Goal: Check status: Check status

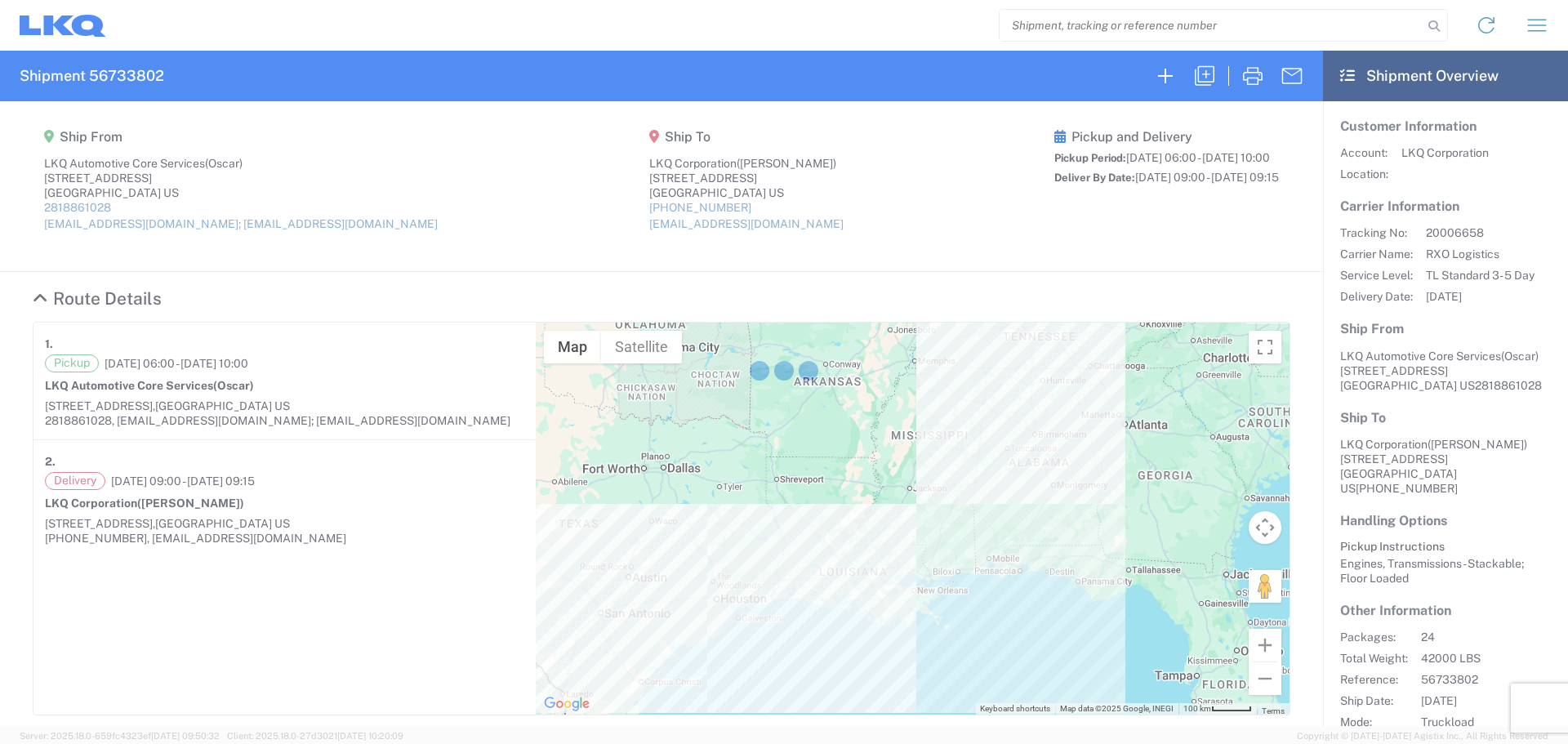
click at [1111, 28] on div at bounding box center [784, 372] width 1568 height 744
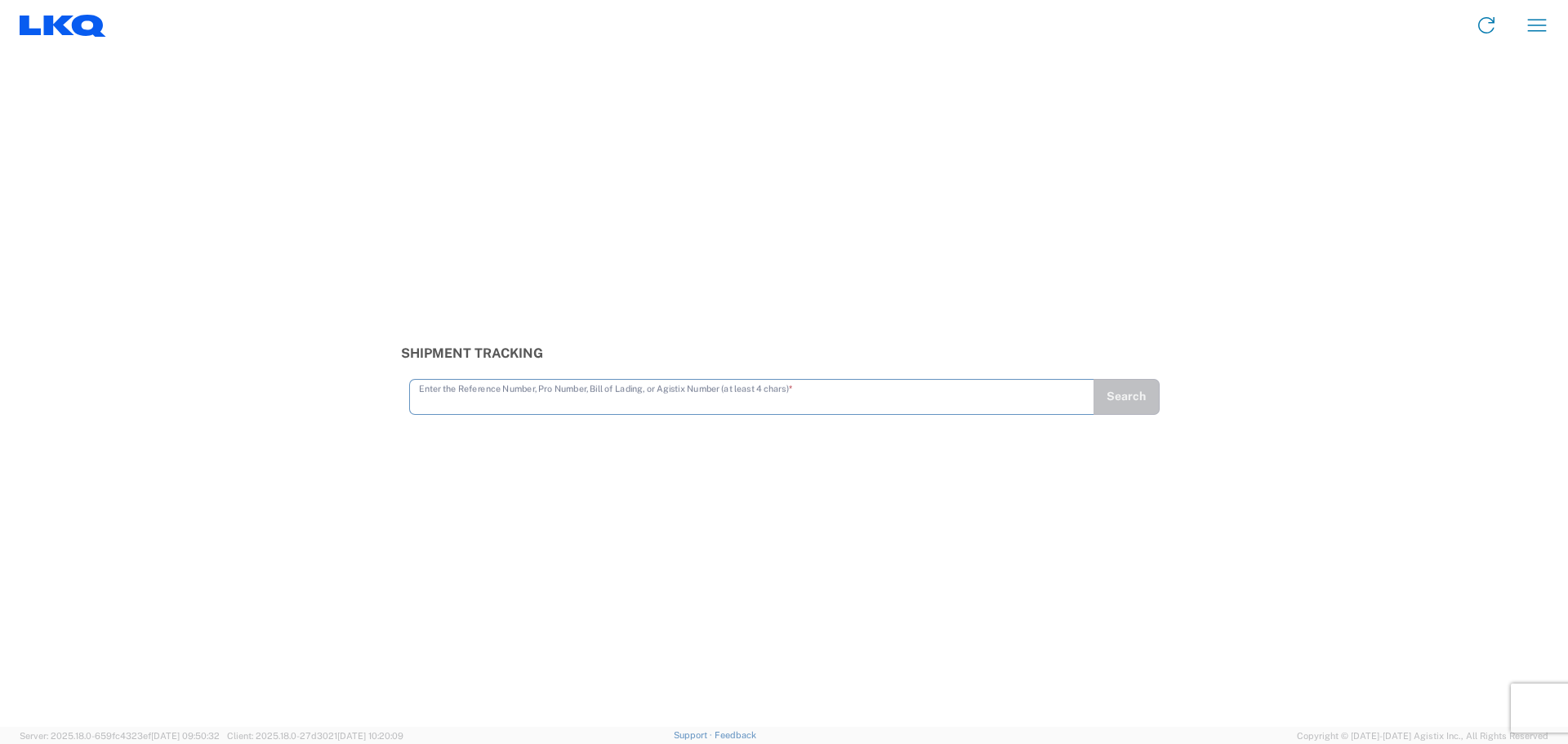
click at [682, 386] on input "text" at bounding box center [752, 395] width 666 height 29
type input "56383306"
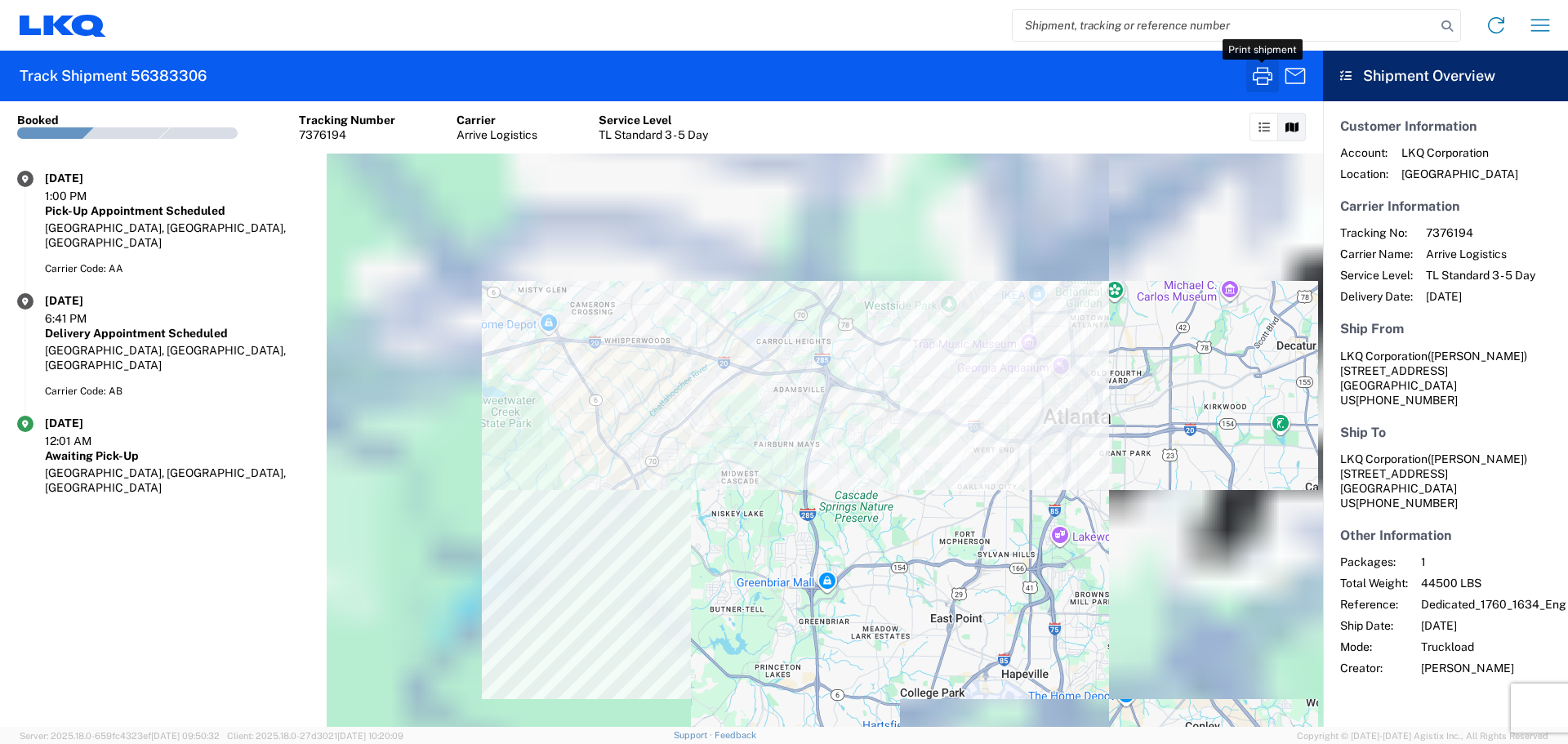
click at [1264, 83] on icon "button" at bounding box center [1262, 75] width 26 height 26
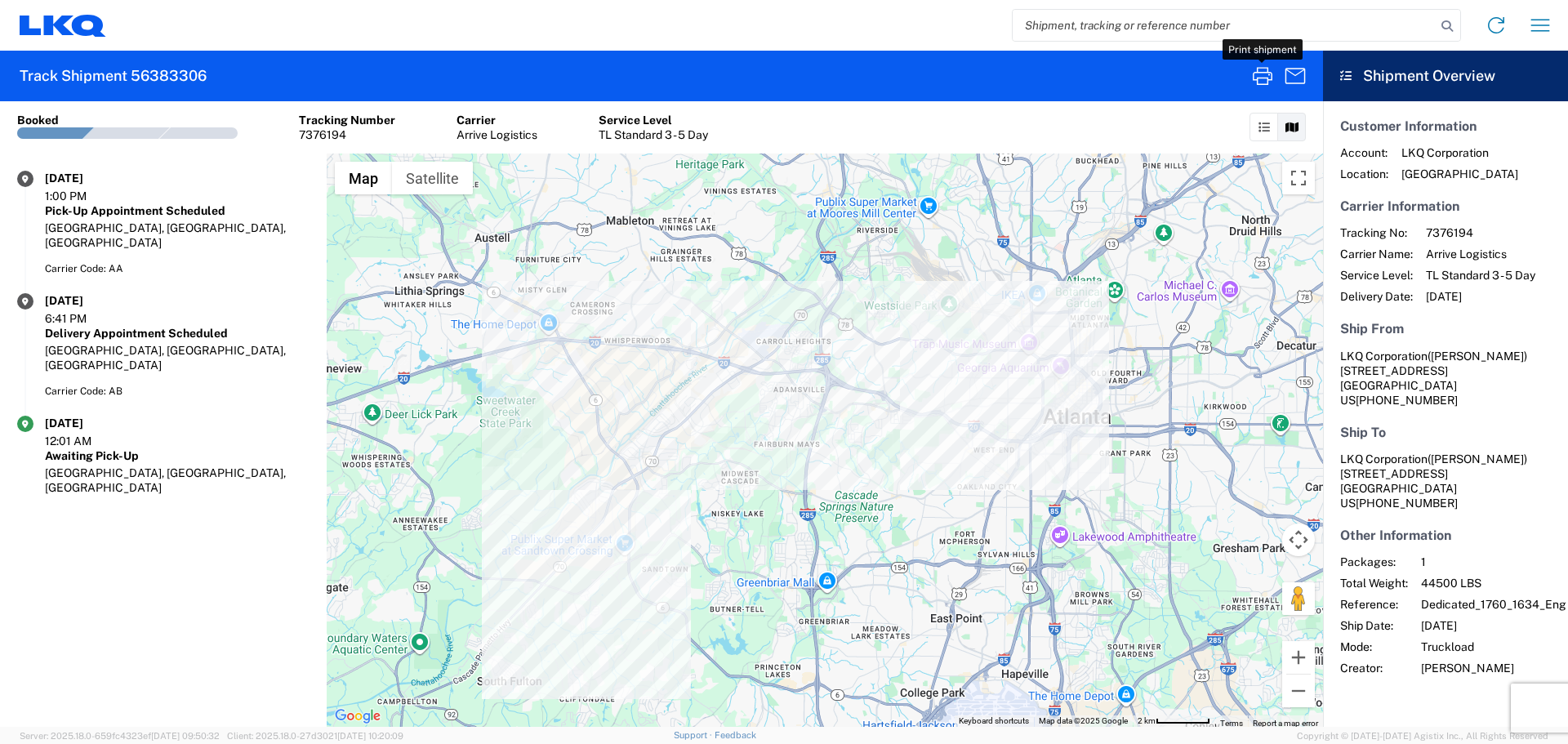
click at [1076, 19] on input "search" at bounding box center [1224, 25] width 423 height 31
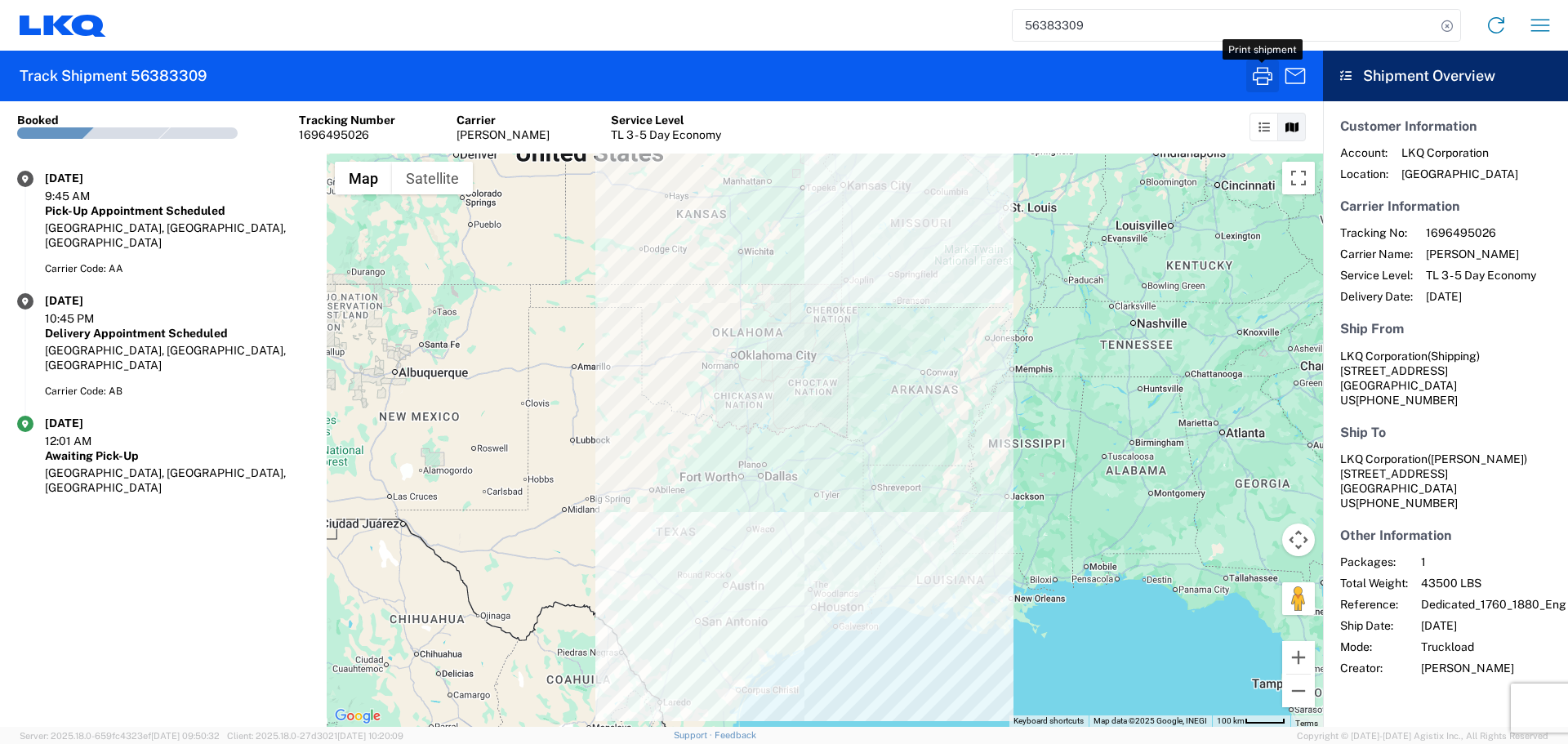
click at [1260, 85] on icon "button" at bounding box center [1262, 75] width 26 height 26
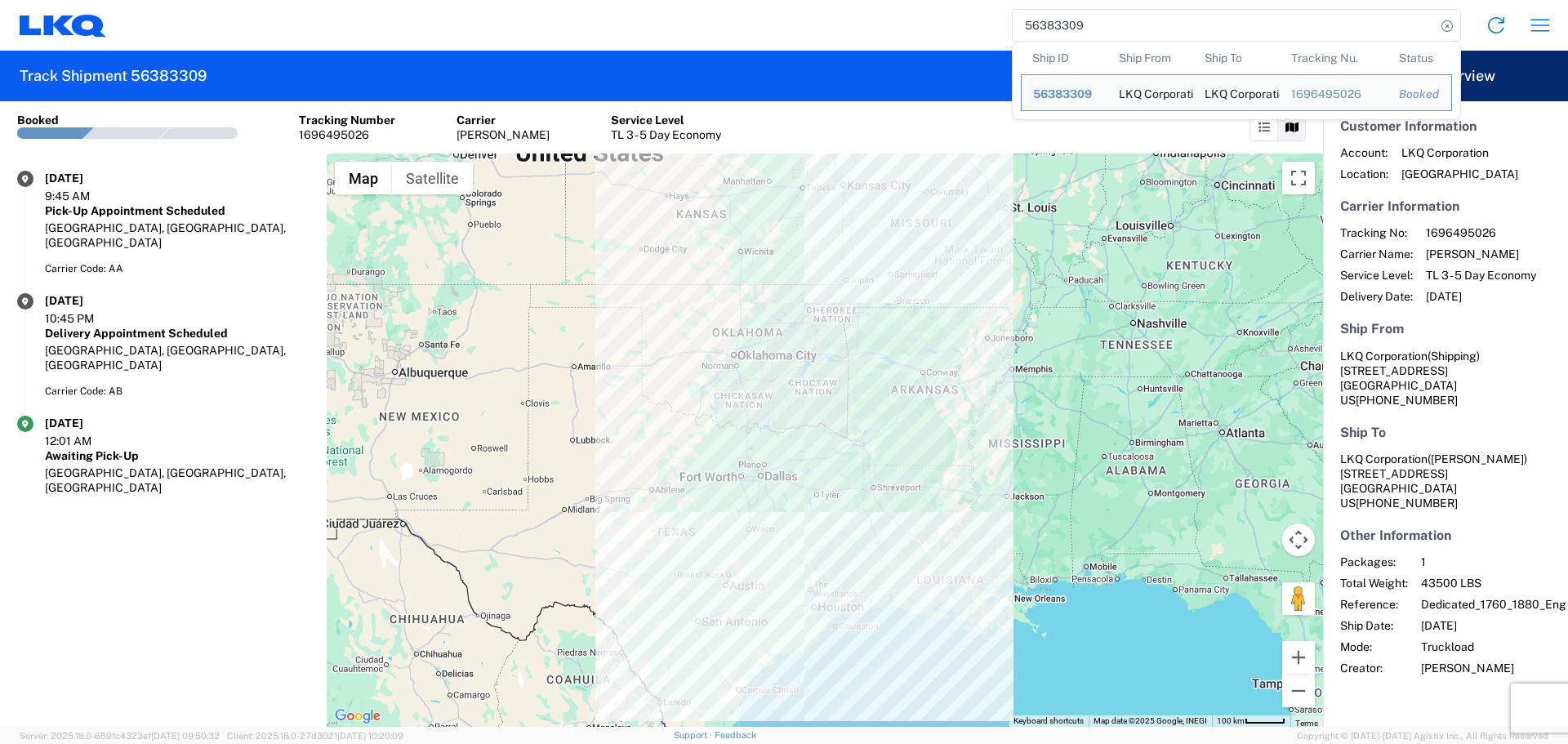
click at [1070, 24] on input "56383309" at bounding box center [1224, 25] width 423 height 31
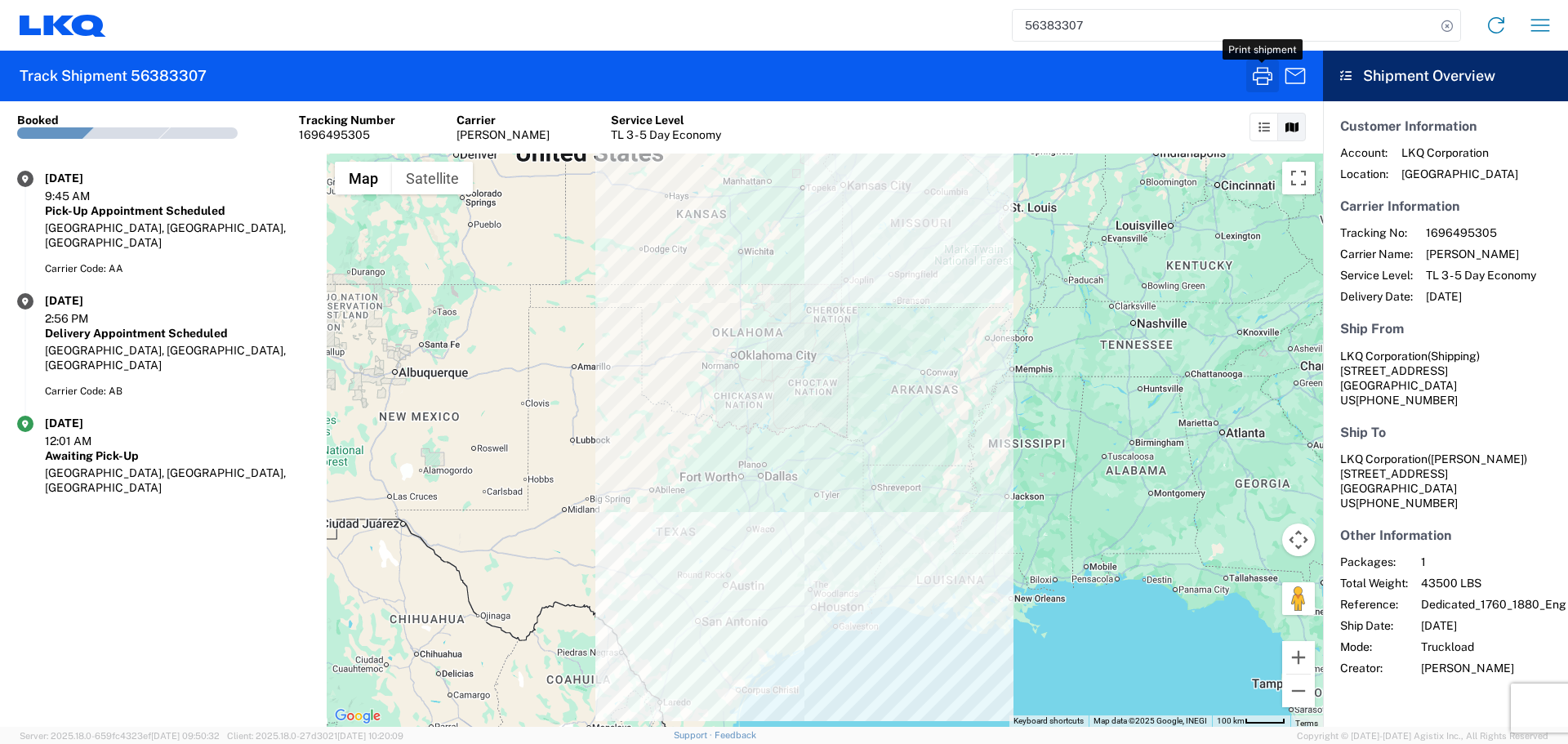
click at [1258, 79] on icon "button" at bounding box center [1262, 75] width 19 height 18
click at [1050, 22] on input "56383307" at bounding box center [1224, 25] width 423 height 31
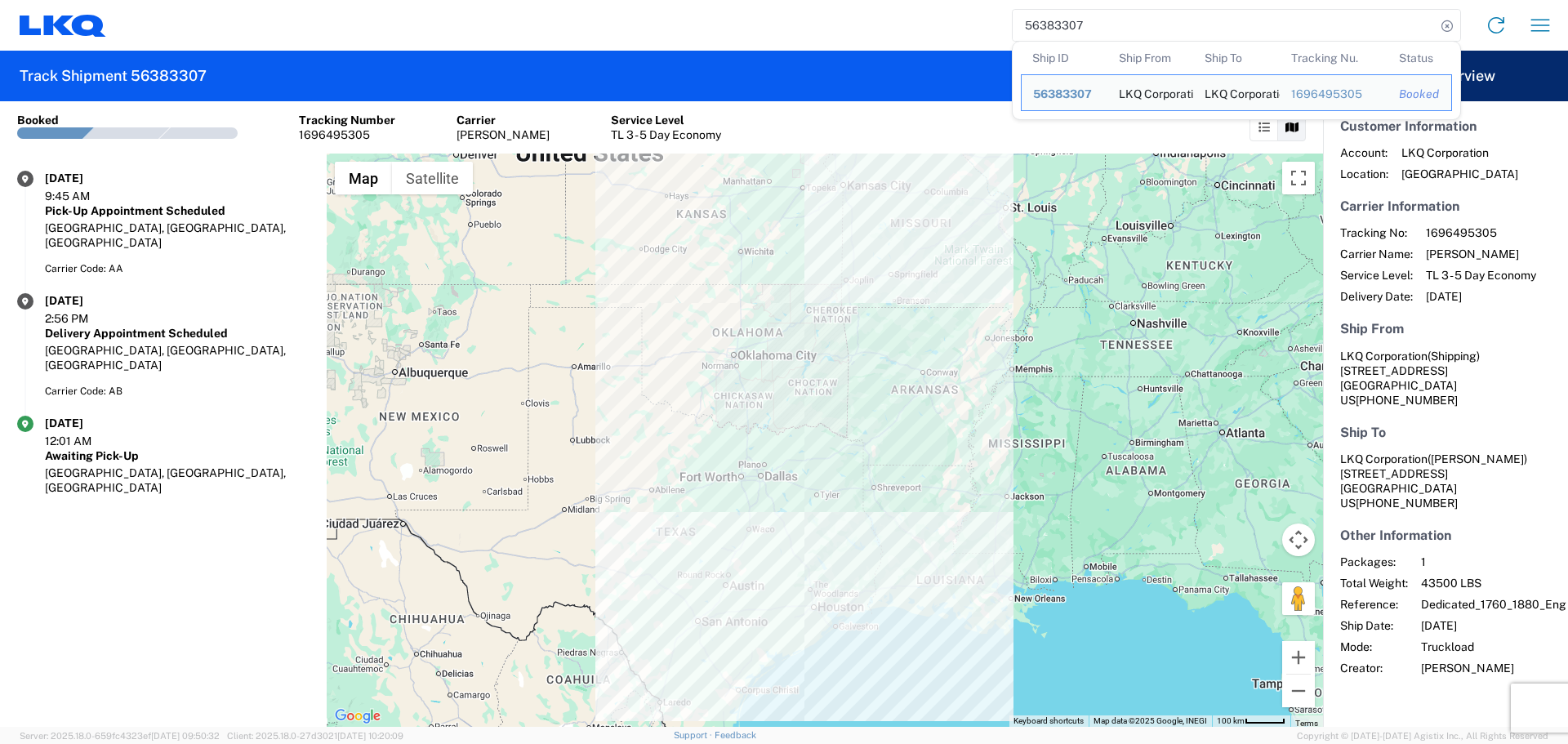
click at [1050, 22] on input "56383307" at bounding box center [1224, 25] width 423 height 31
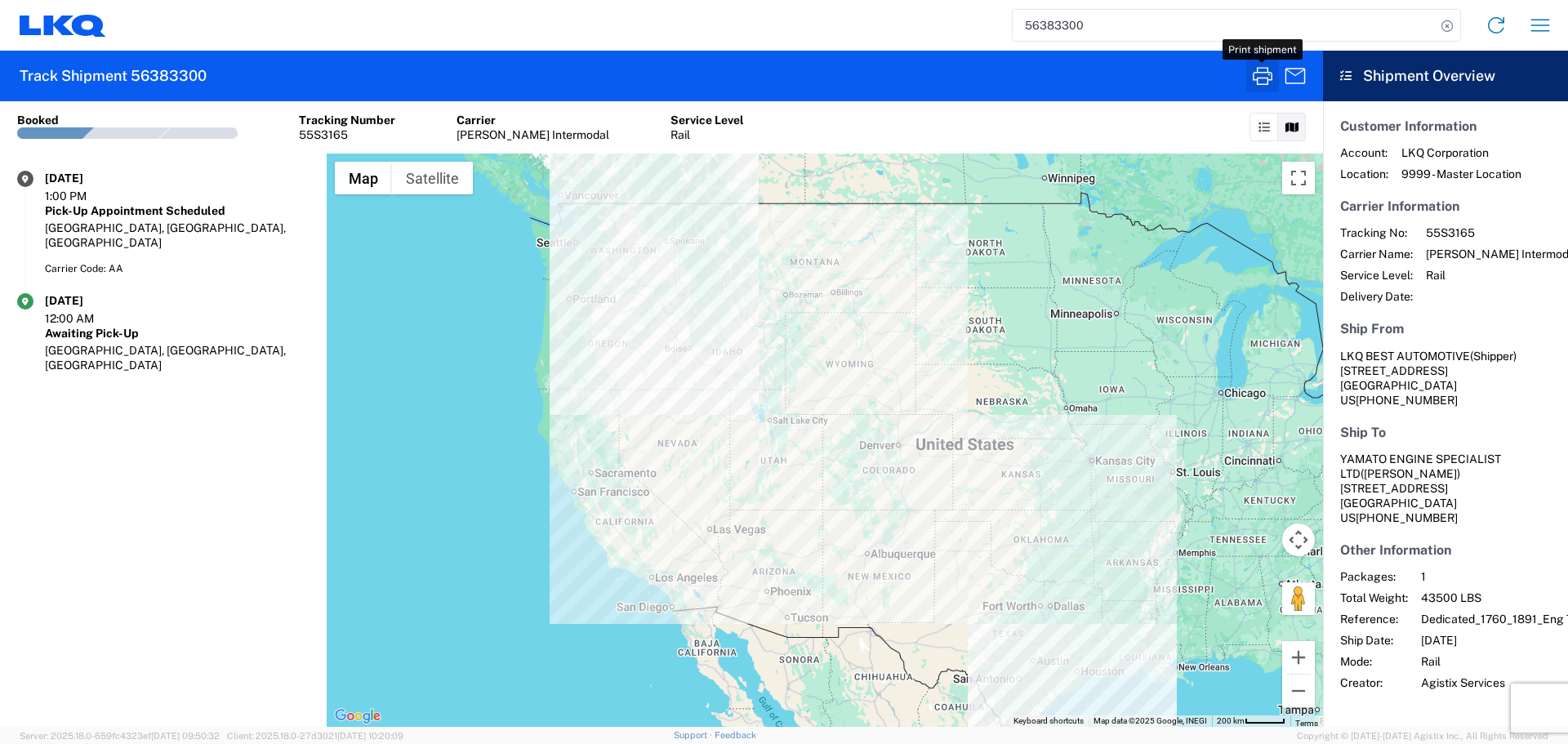
click at [1266, 65] on icon "button" at bounding box center [1262, 75] width 26 height 26
click at [1051, 28] on input "56383300" at bounding box center [1224, 25] width 423 height 31
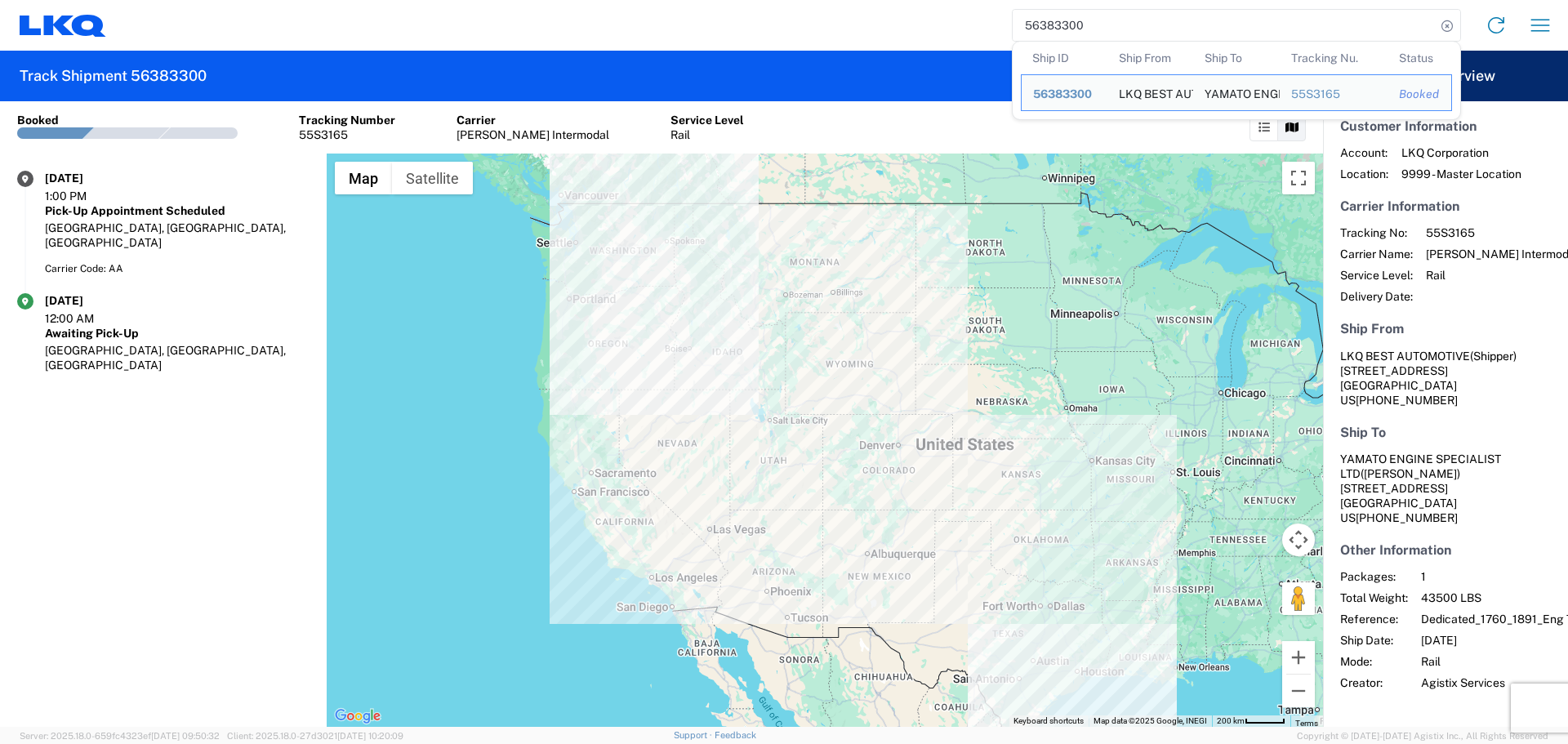
click at [1051, 28] on input "56383300" at bounding box center [1224, 25] width 423 height 31
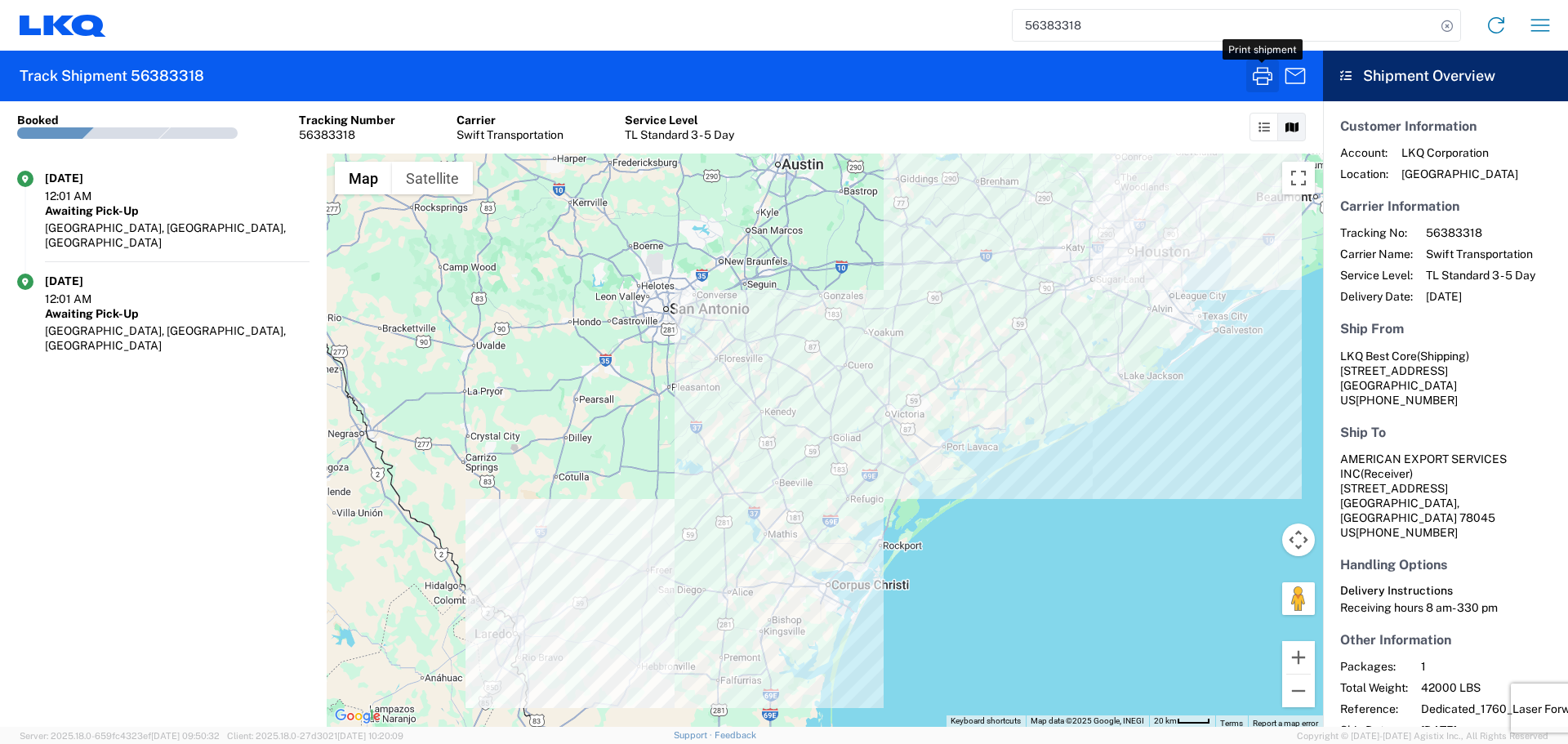
click at [1265, 75] on icon "button" at bounding box center [1262, 75] width 26 height 26
click at [1064, 19] on input "56383318" at bounding box center [1224, 25] width 423 height 31
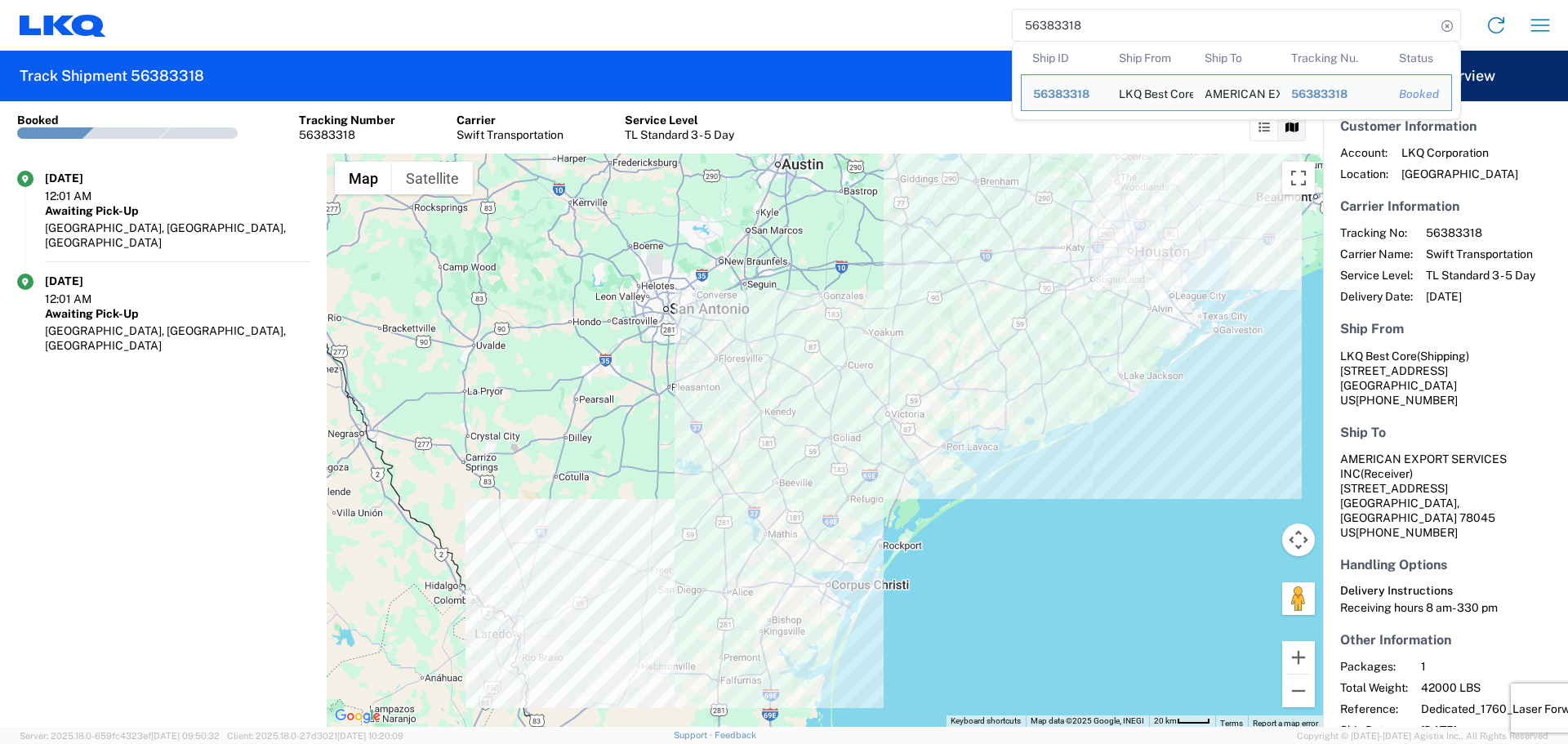
click at [1064, 19] on input "56383318" at bounding box center [1224, 25] width 423 height 31
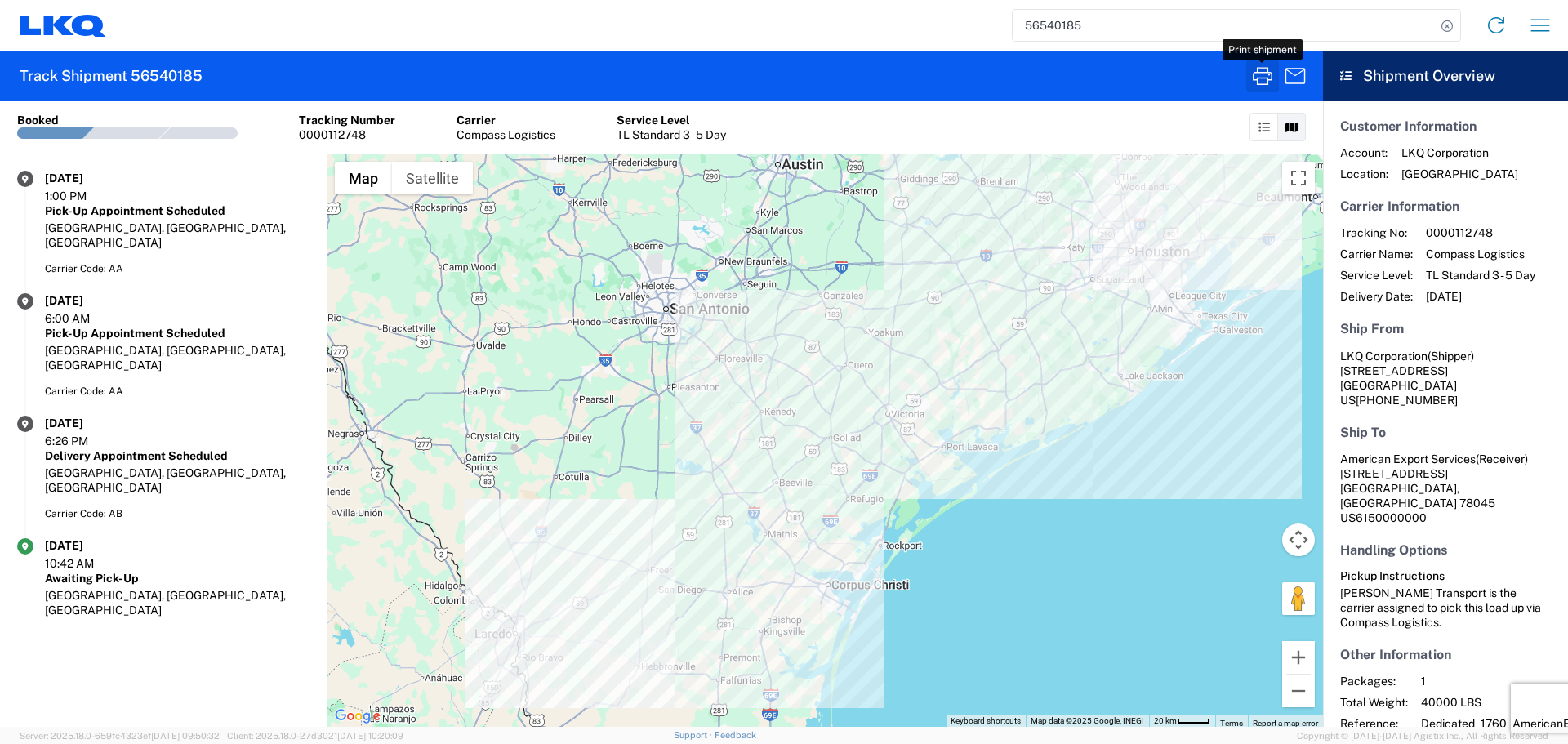
click at [1255, 77] on icon "button" at bounding box center [1262, 75] width 26 height 26
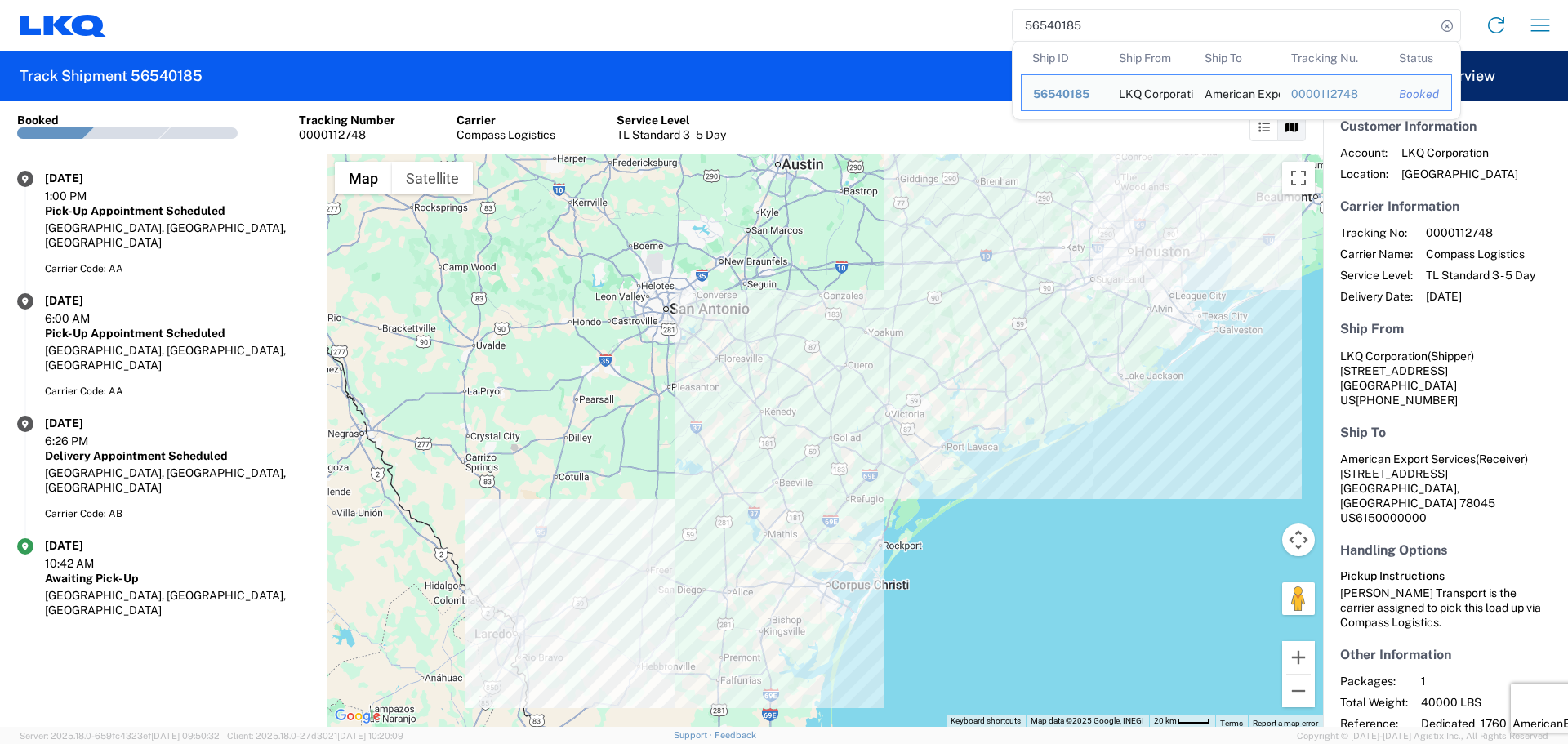
click at [1038, 19] on input "56540185" at bounding box center [1224, 25] width 423 height 31
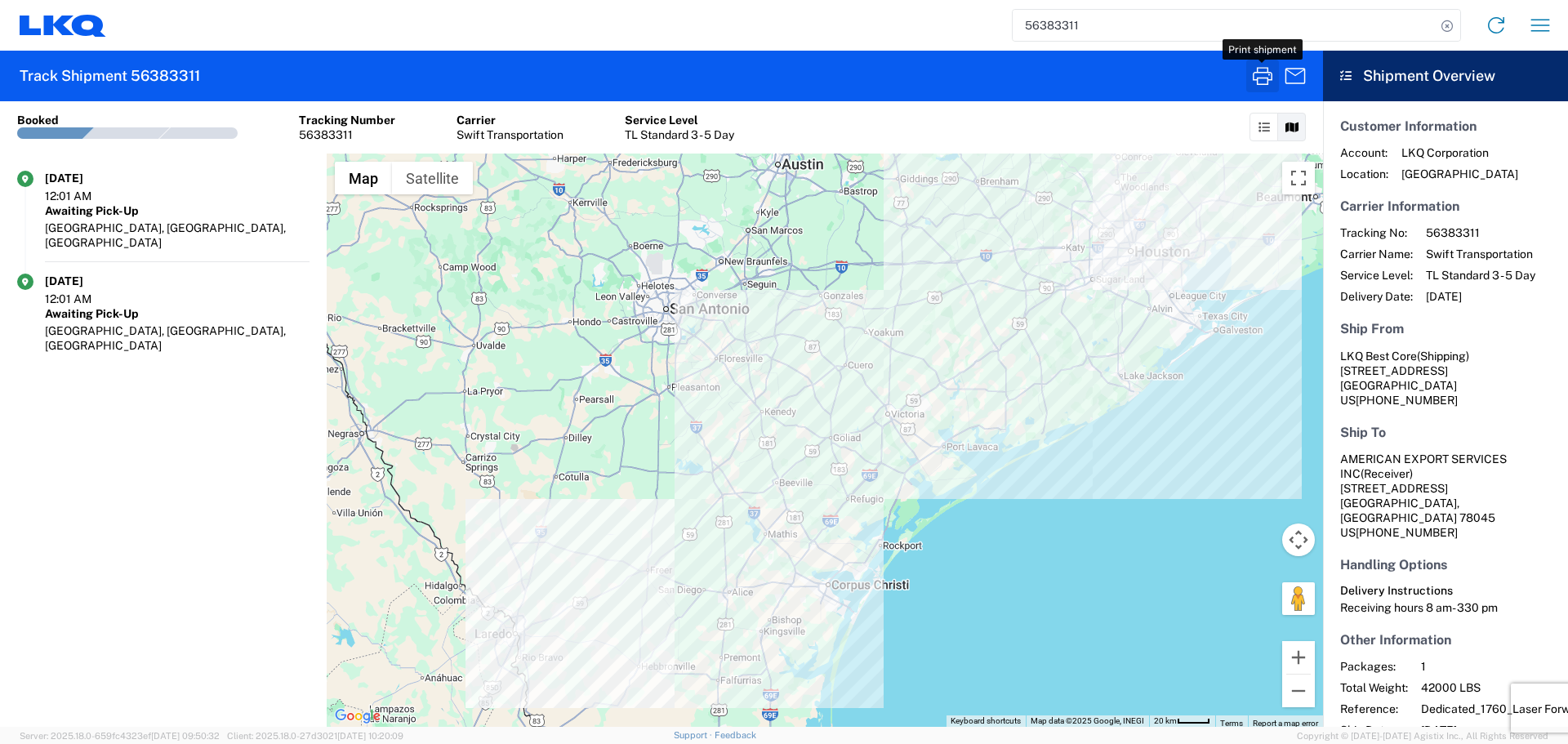
click at [1268, 84] on icon "button" at bounding box center [1262, 75] width 19 height 18
click at [1048, 23] on input "56383311" at bounding box center [1224, 25] width 423 height 31
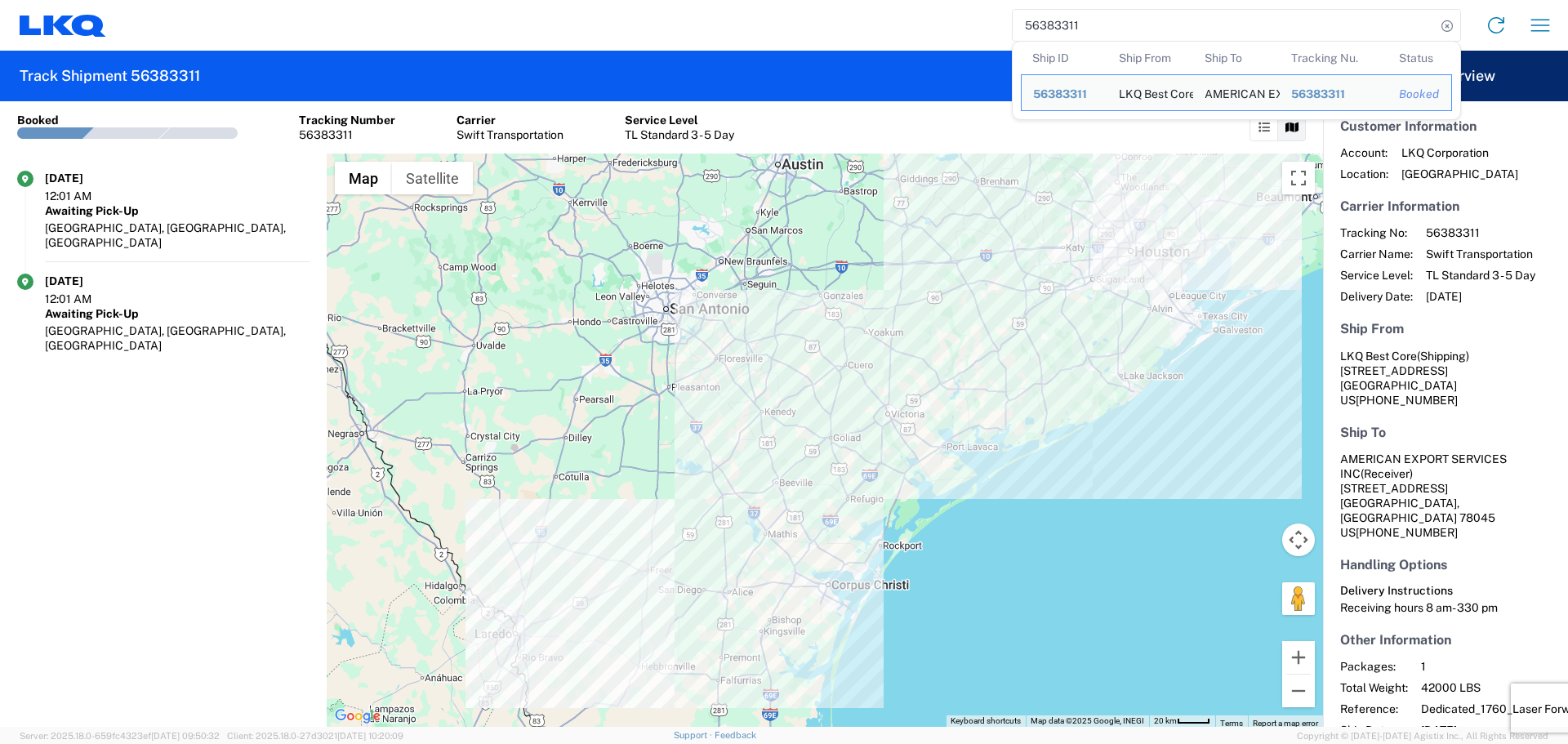
click at [1048, 23] on input "56383311" at bounding box center [1224, 25] width 423 height 31
paste input "686086"
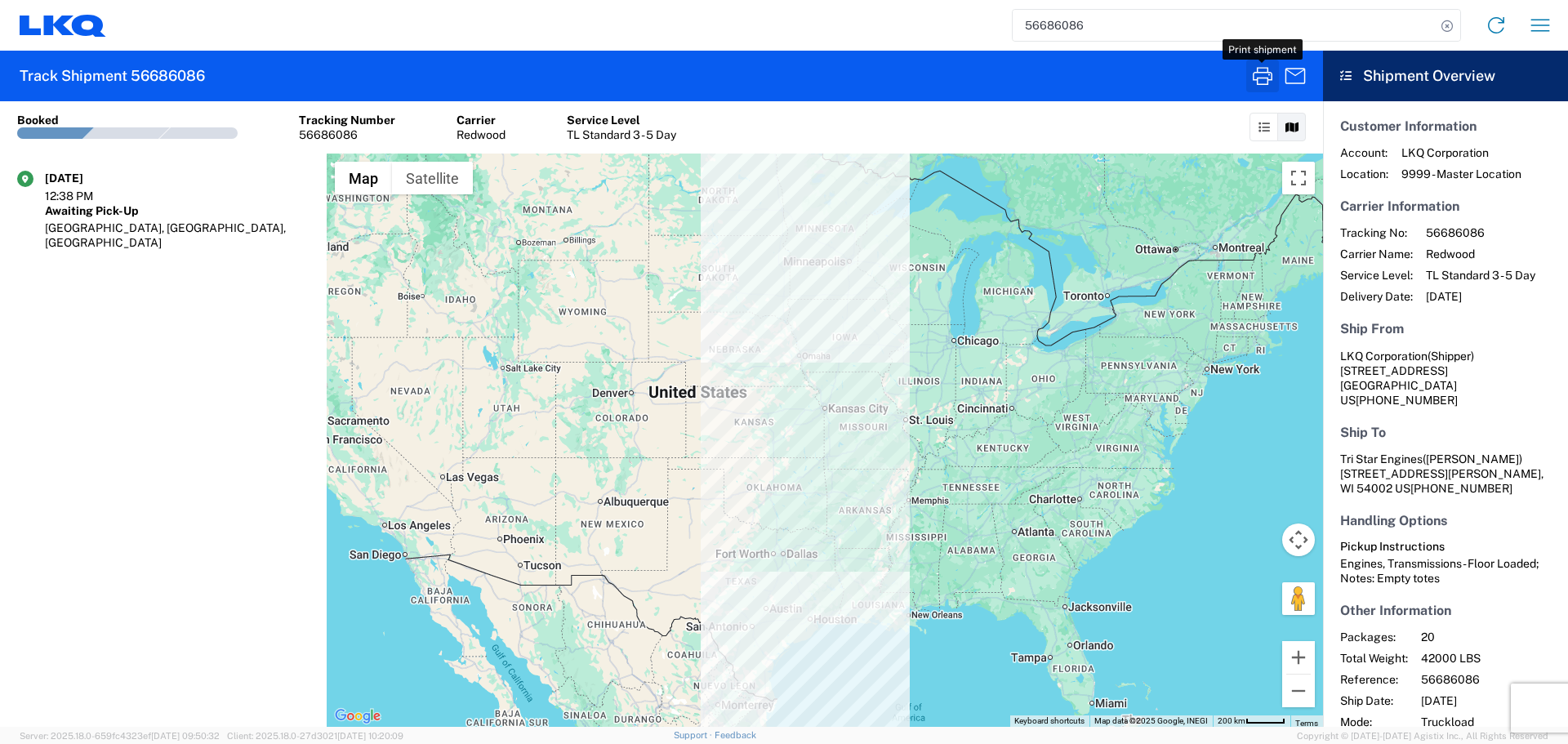
click at [1265, 78] on icon "button" at bounding box center [1262, 75] width 19 height 18
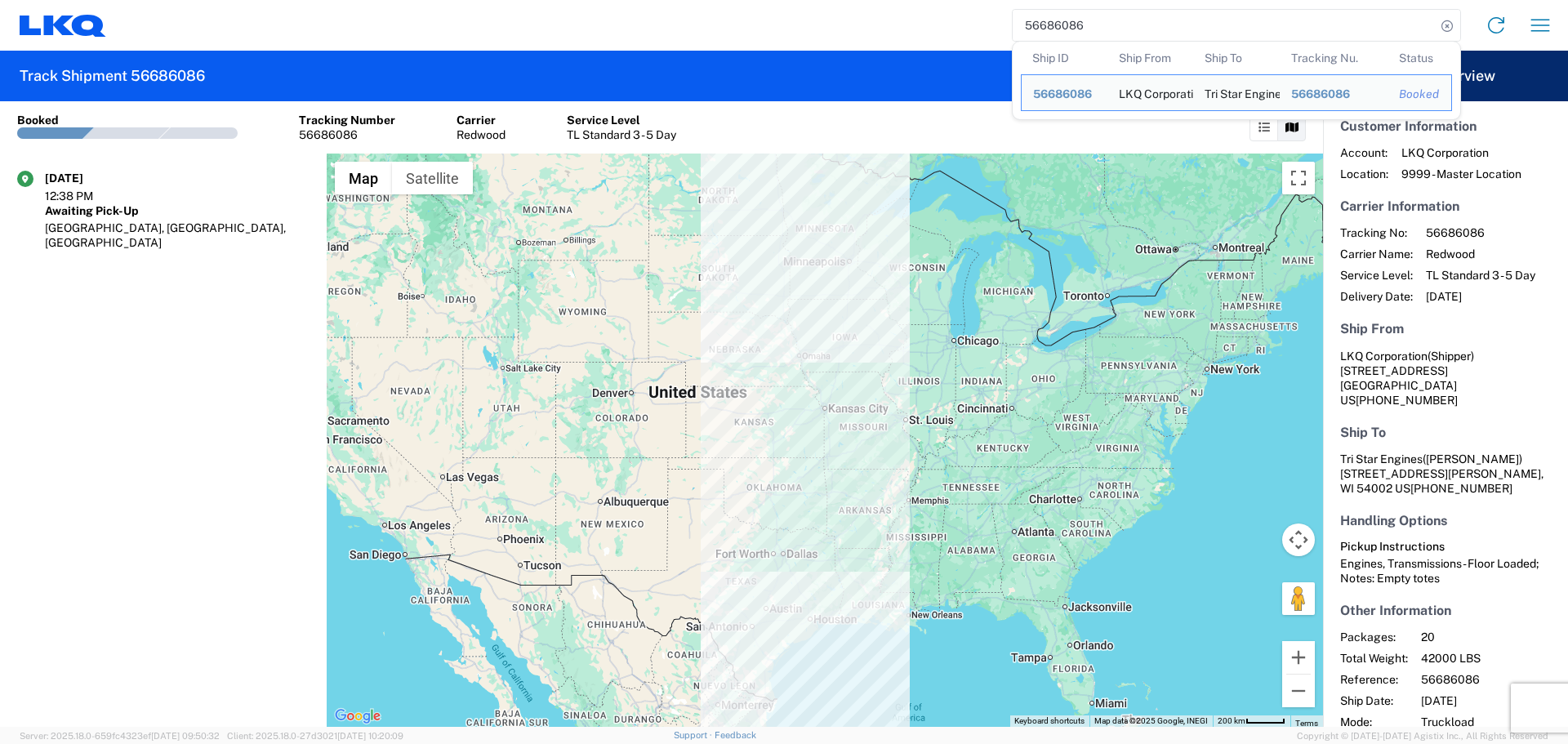
click at [1073, 35] on input "56686086" at bounding box center [1224, 25] width 423 height 31
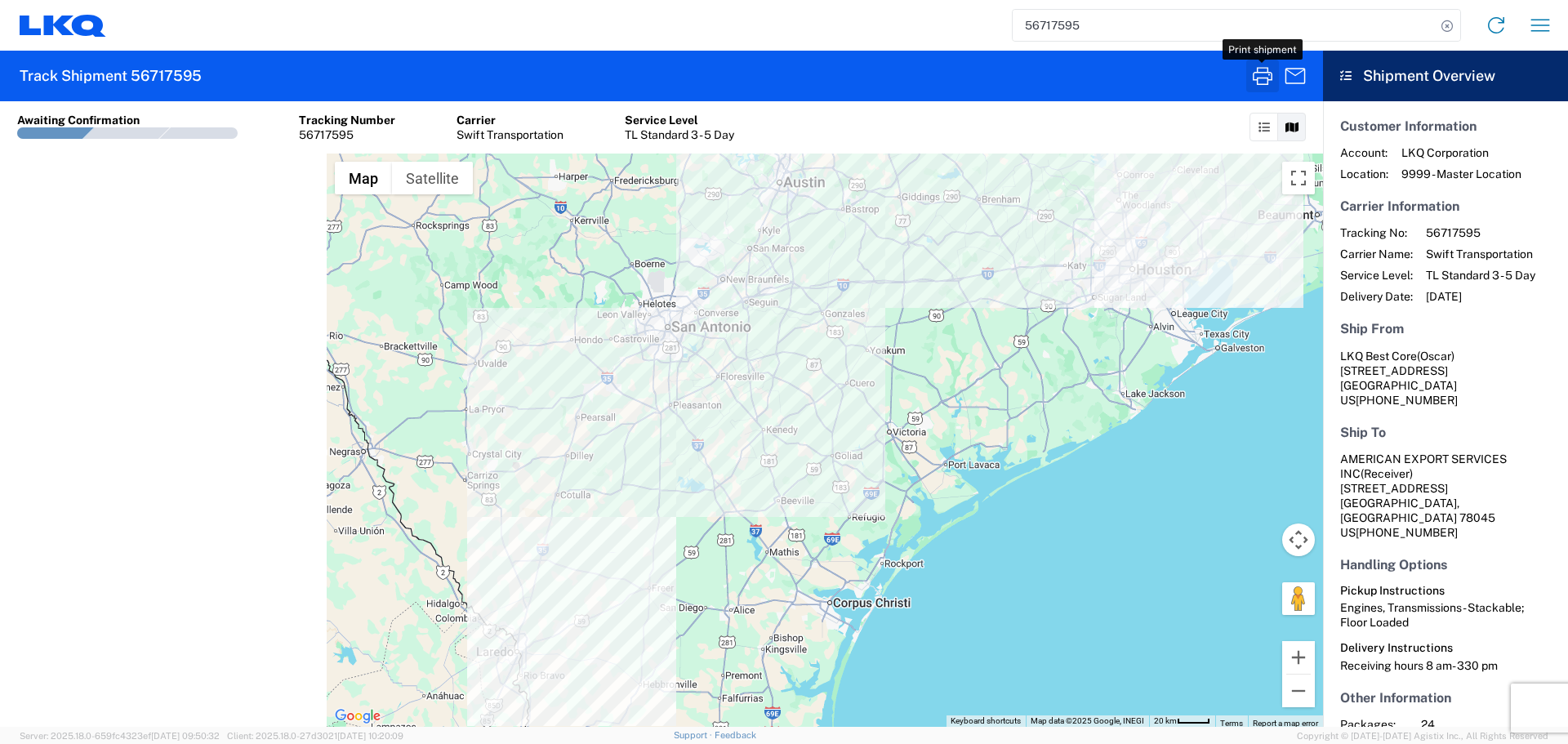
click at [1255, 83] on icon "button" at bounding box center [1262, 75] width 26 height 26
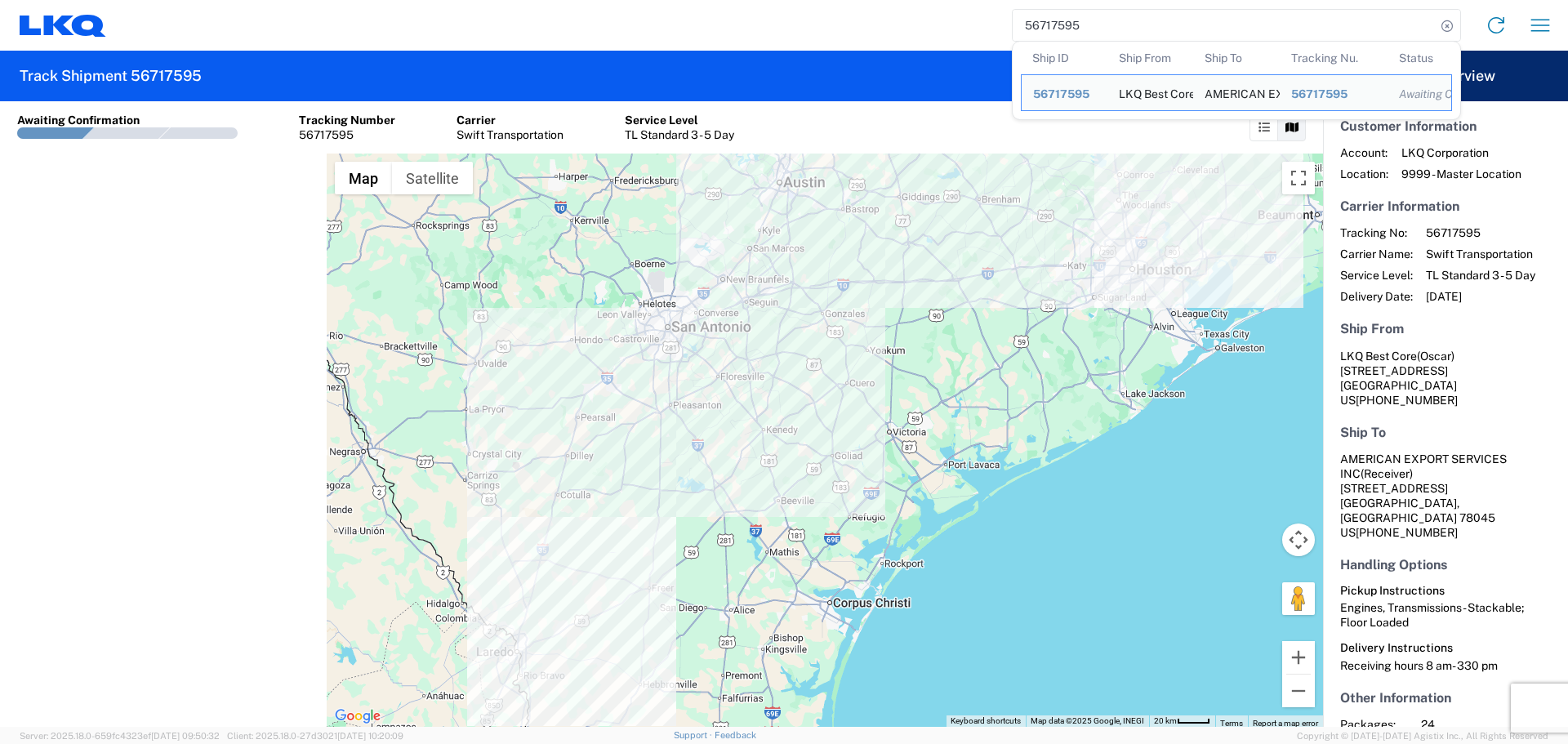
click at [1056, 31] on input "56717595" at bounding box center [1224, 25] width 423 height 31
drag, startPoint x: 1056, startPoint y: 31, endPoint x: 1025, endPoint y: 41, distance: 32.6
click at [1032, 36] on input "56717595" at bounding box center [1224, 25] width 423 height 31
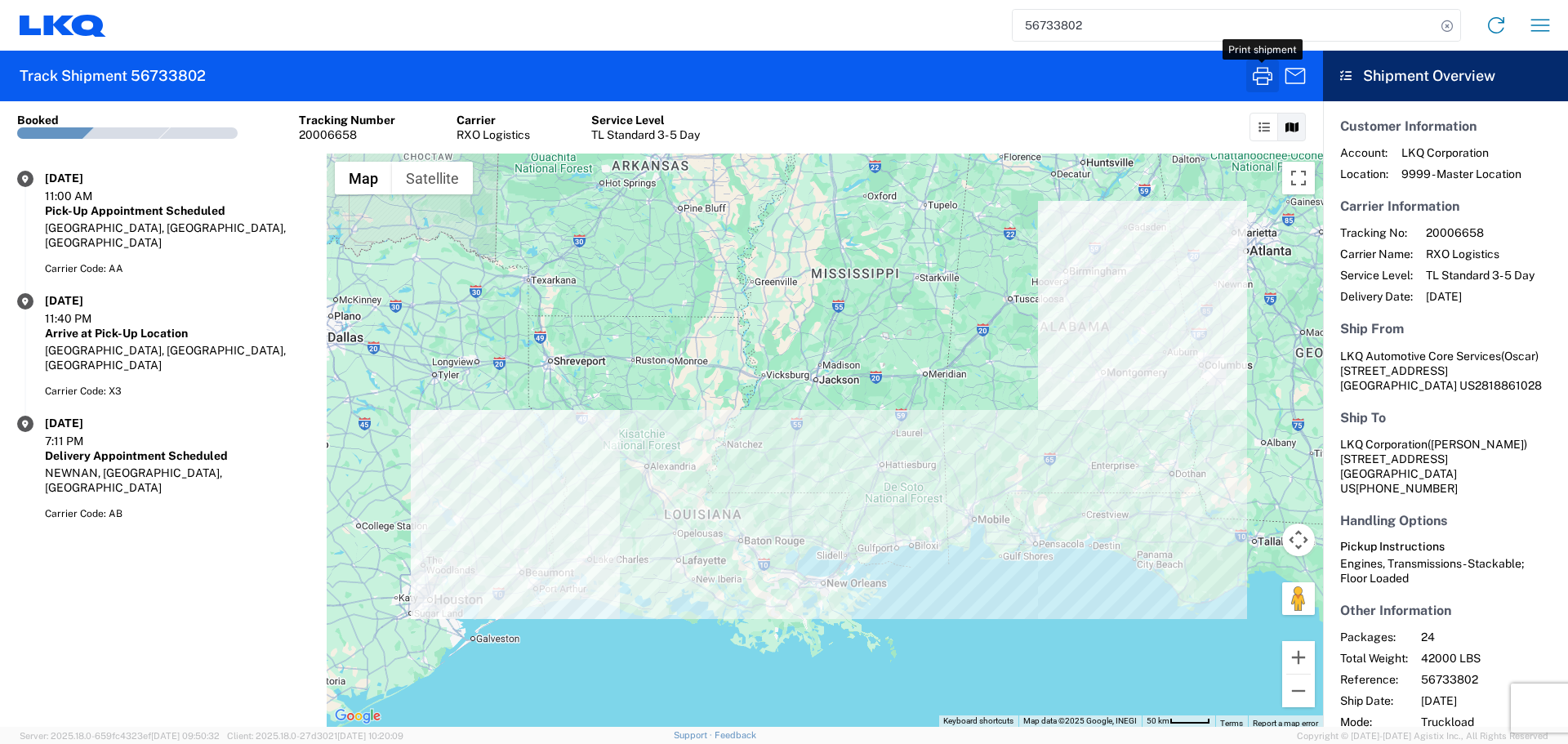
click at [1262, 75] on icon "button" at bounding box center [1262, 75] width 26 height 26
click at [1035, 26] on input "56733802" at bounding box center [1224, 25] width 423 height 31
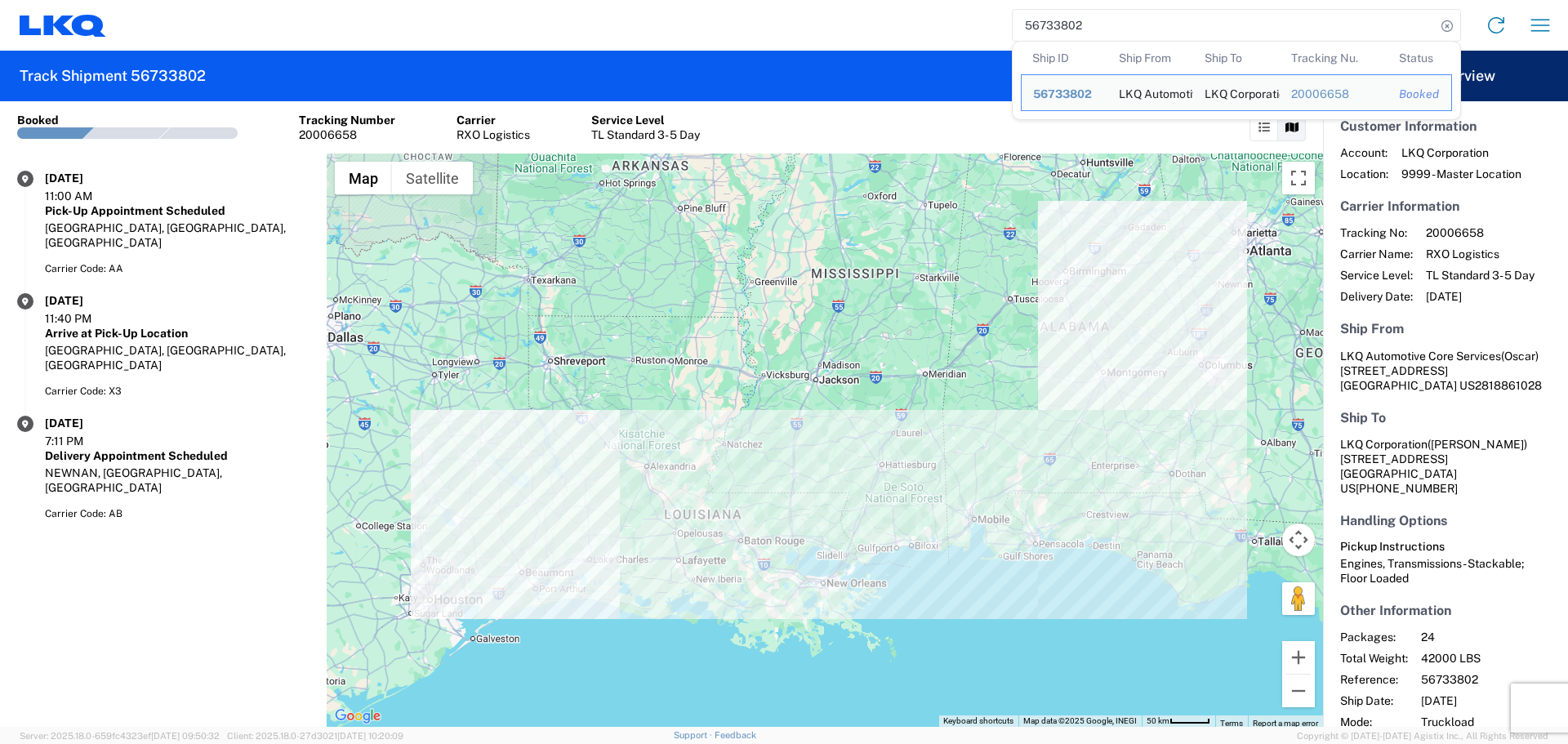
click at [1035, 26] on input "56733802" at bounding box center [1224, 25] width 423 height 31
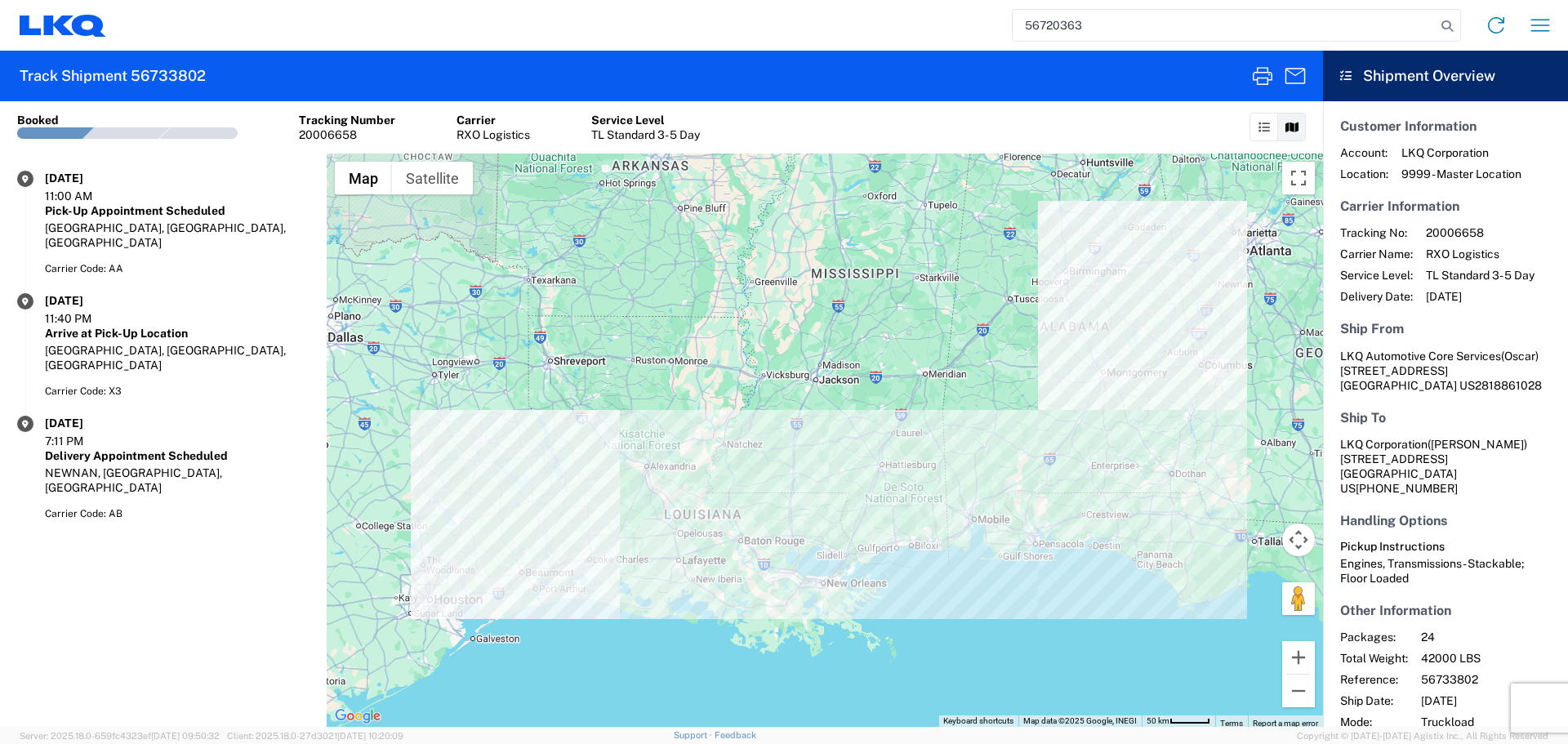
type input "56720363"
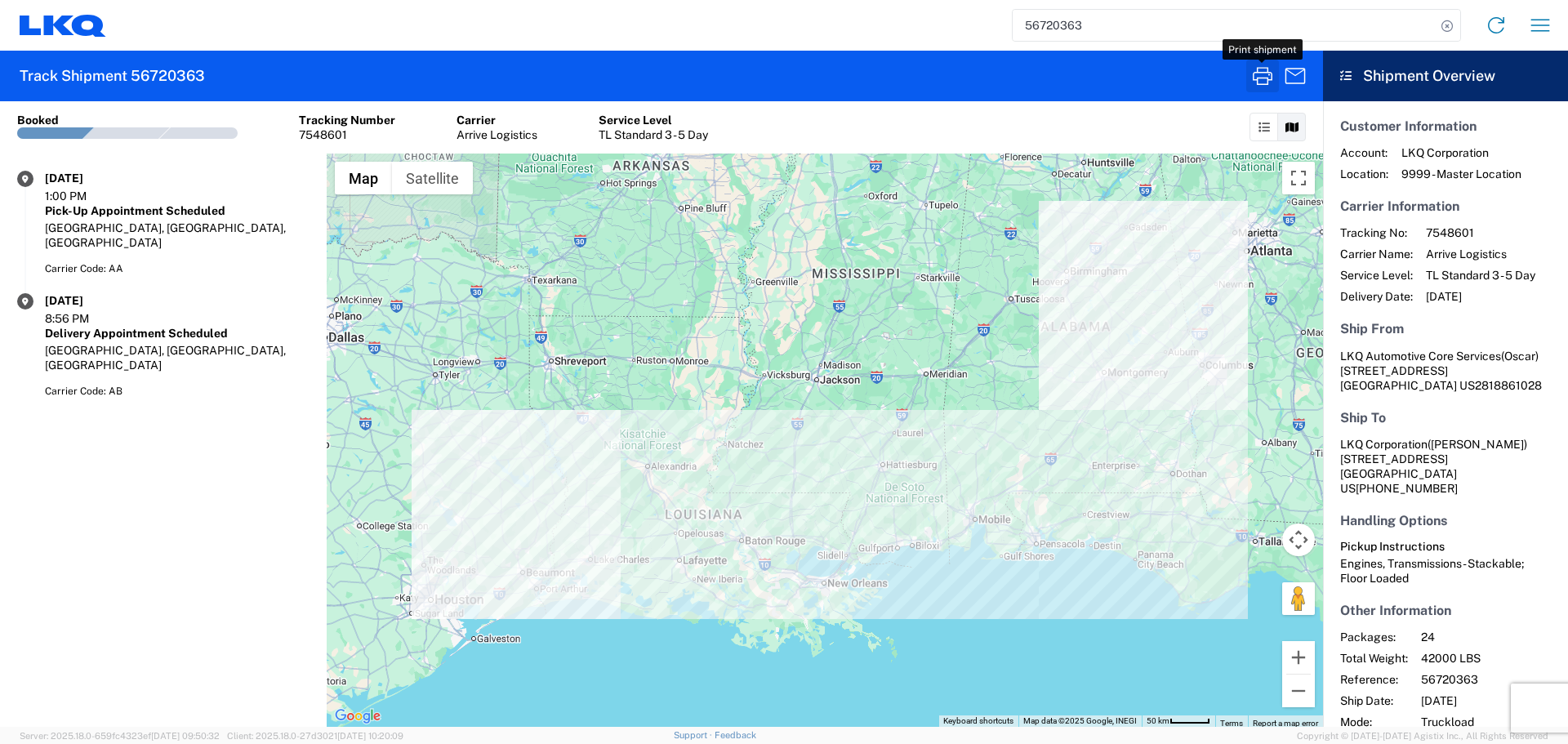
click at [1256, 79] on icon "button" at bounding box center [1262, 75] width 19 height 18
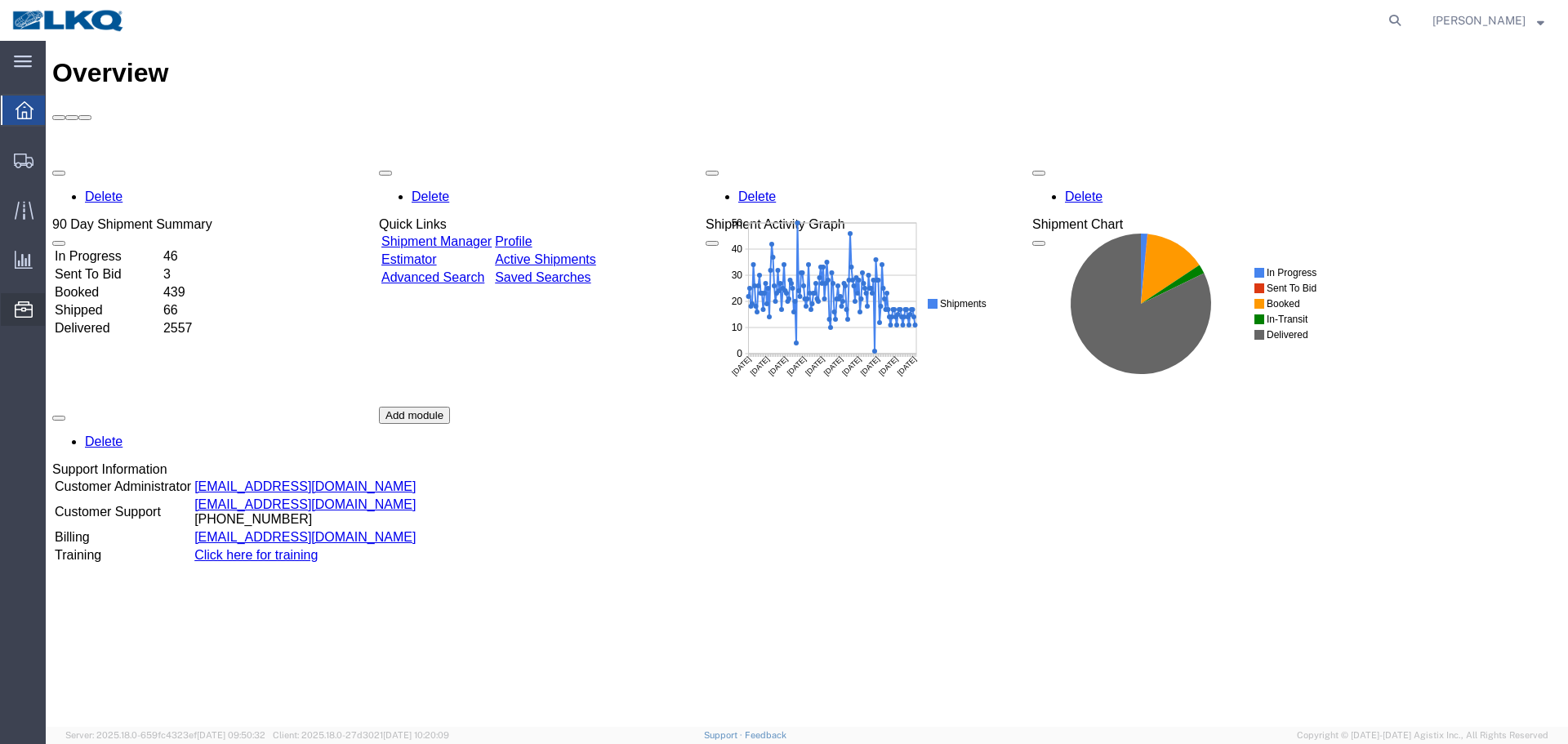
click at [0, 0] on span "Location Appointment" at bounding box center [0, 0] width 0 height 0
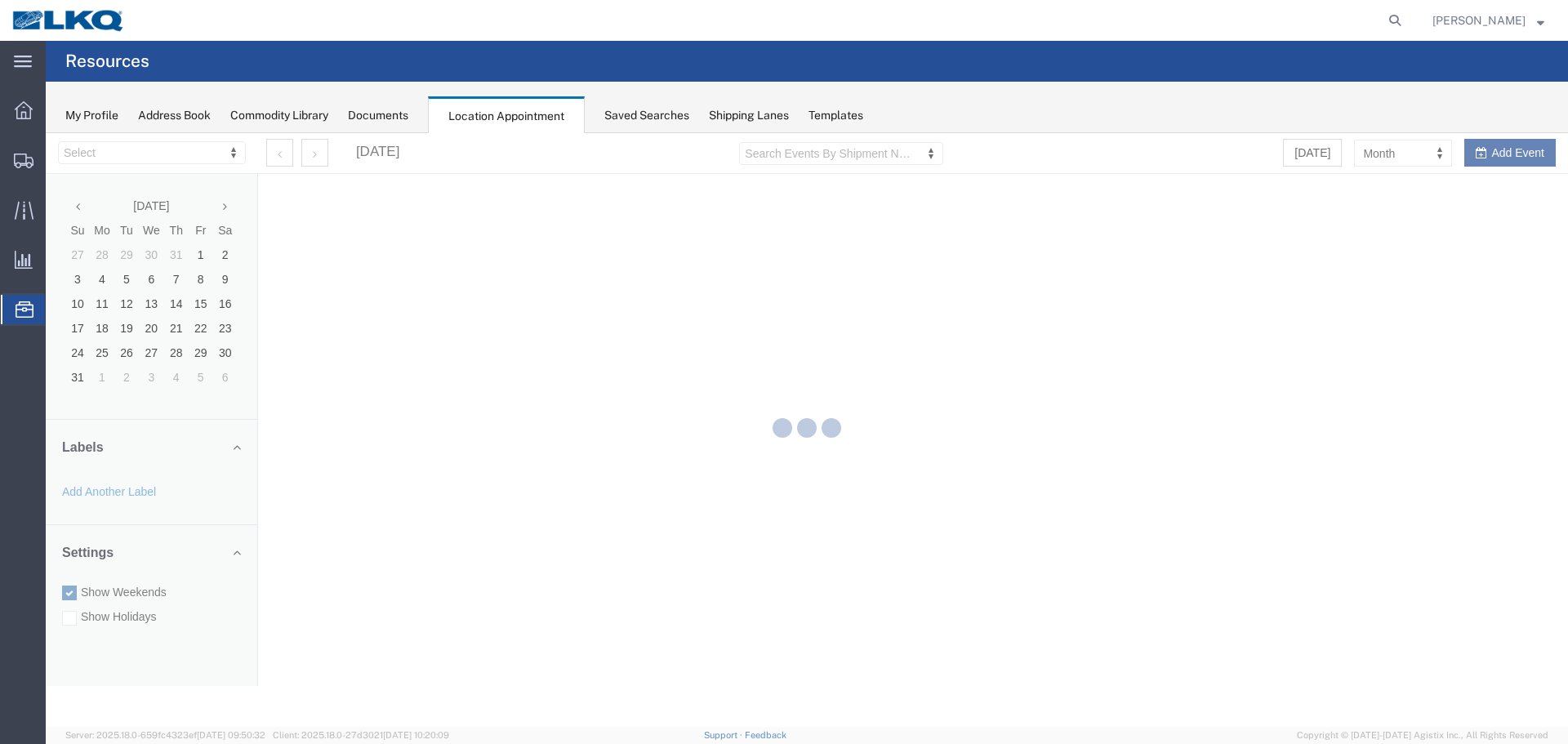
select select "27634"
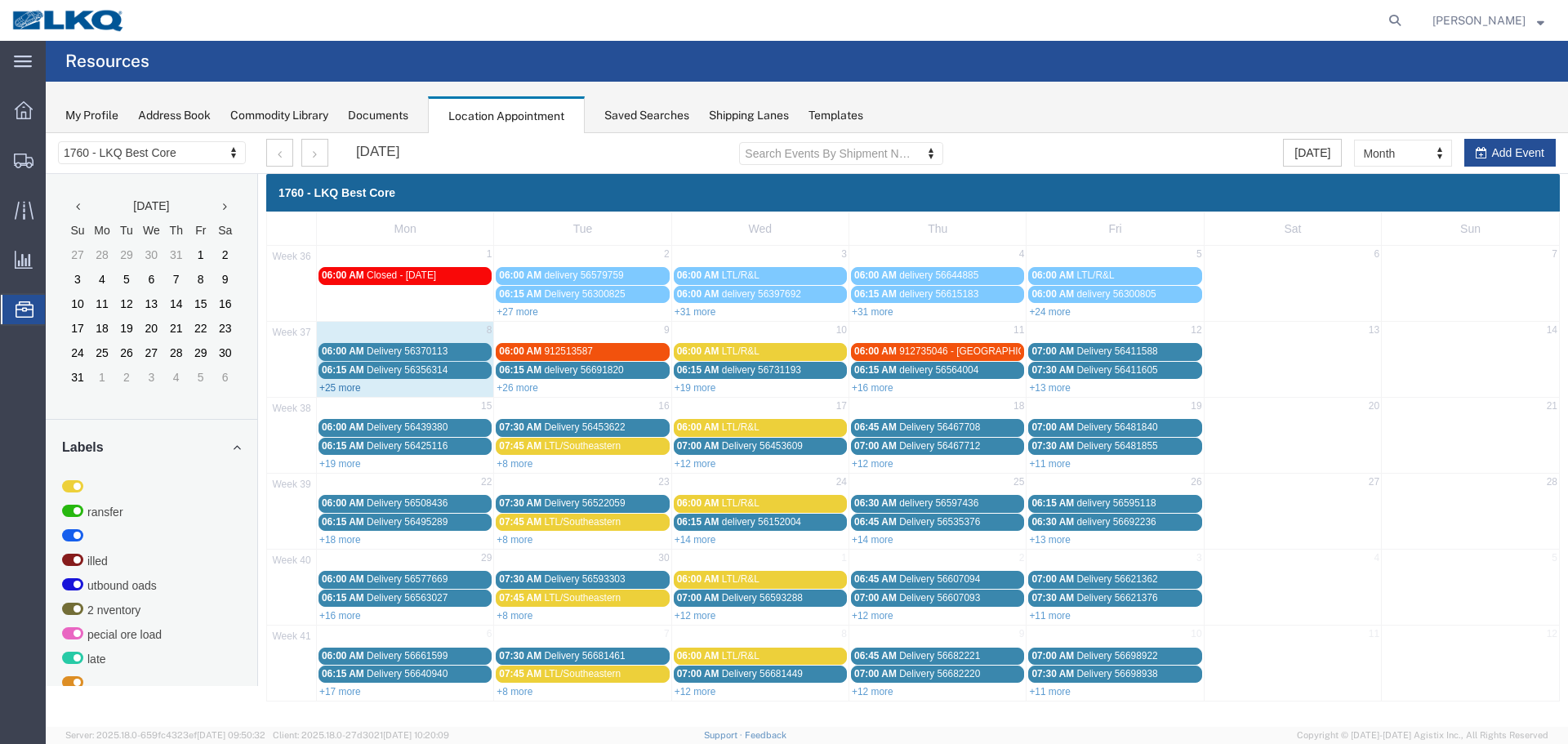
click at [335, 388] on link "+25 more" at bounding box center [340, 388] width 41 height 12
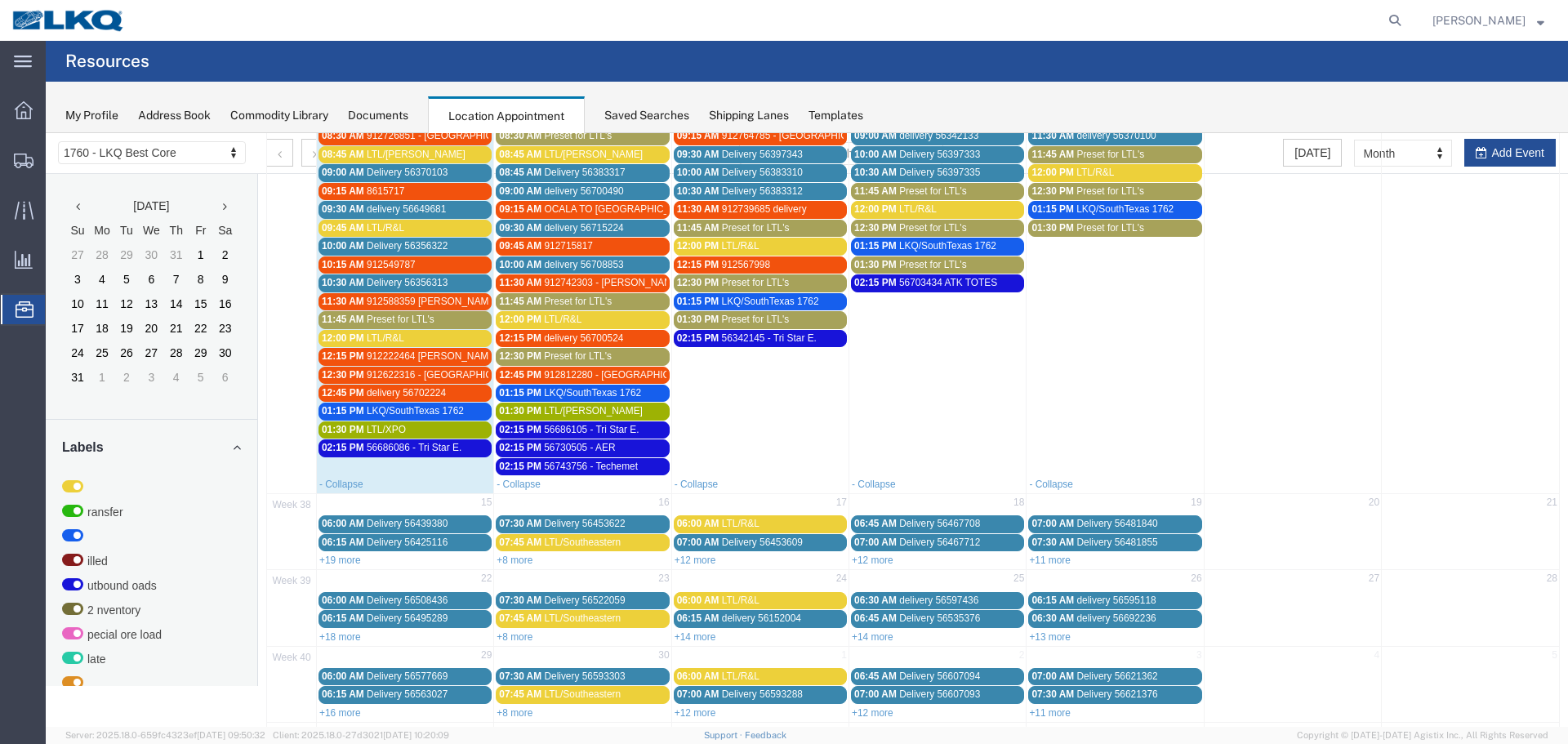
scroll to position [408, 0]
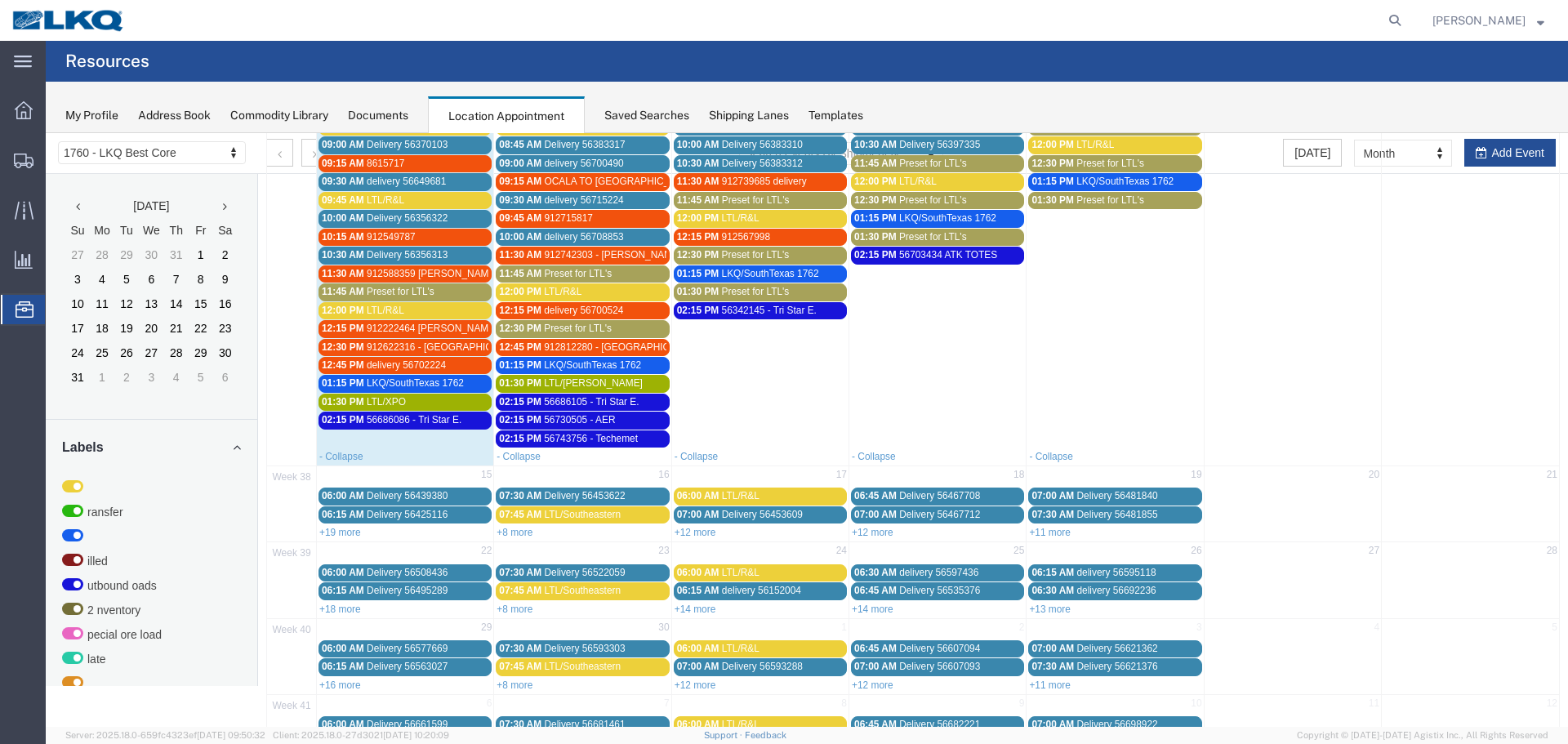
click at [395, 415] on span "56686086 - Tri Star E." at bounding box center [414, 420] width 95 height 12
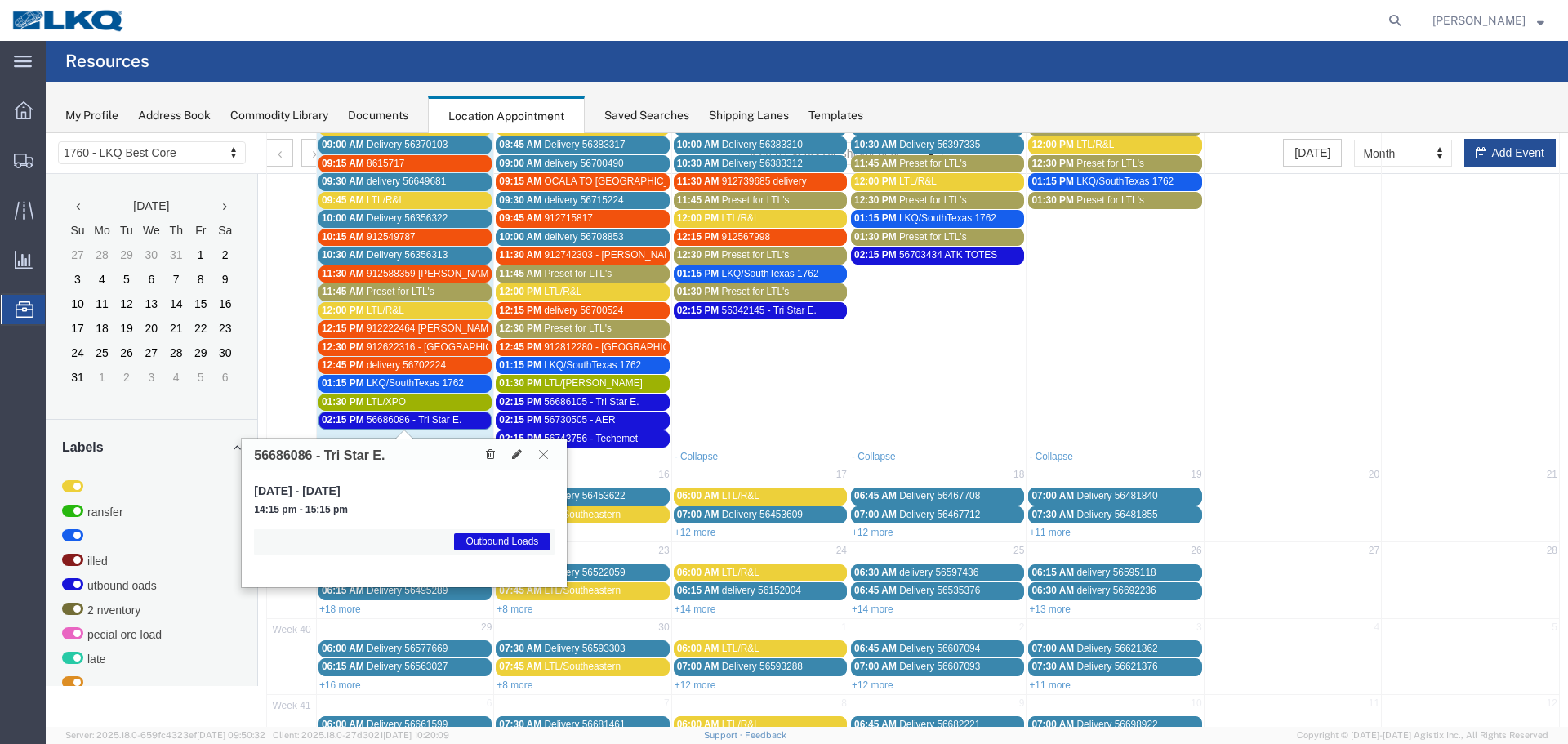
click at [266, 456] on h3 "56686086 - Tri Star E." at bounding box center [319, 455] width 131 height 14
copy h3 "56686086"
click at [545, 447] on button at bounding box center [543, 454] width 22 height 15
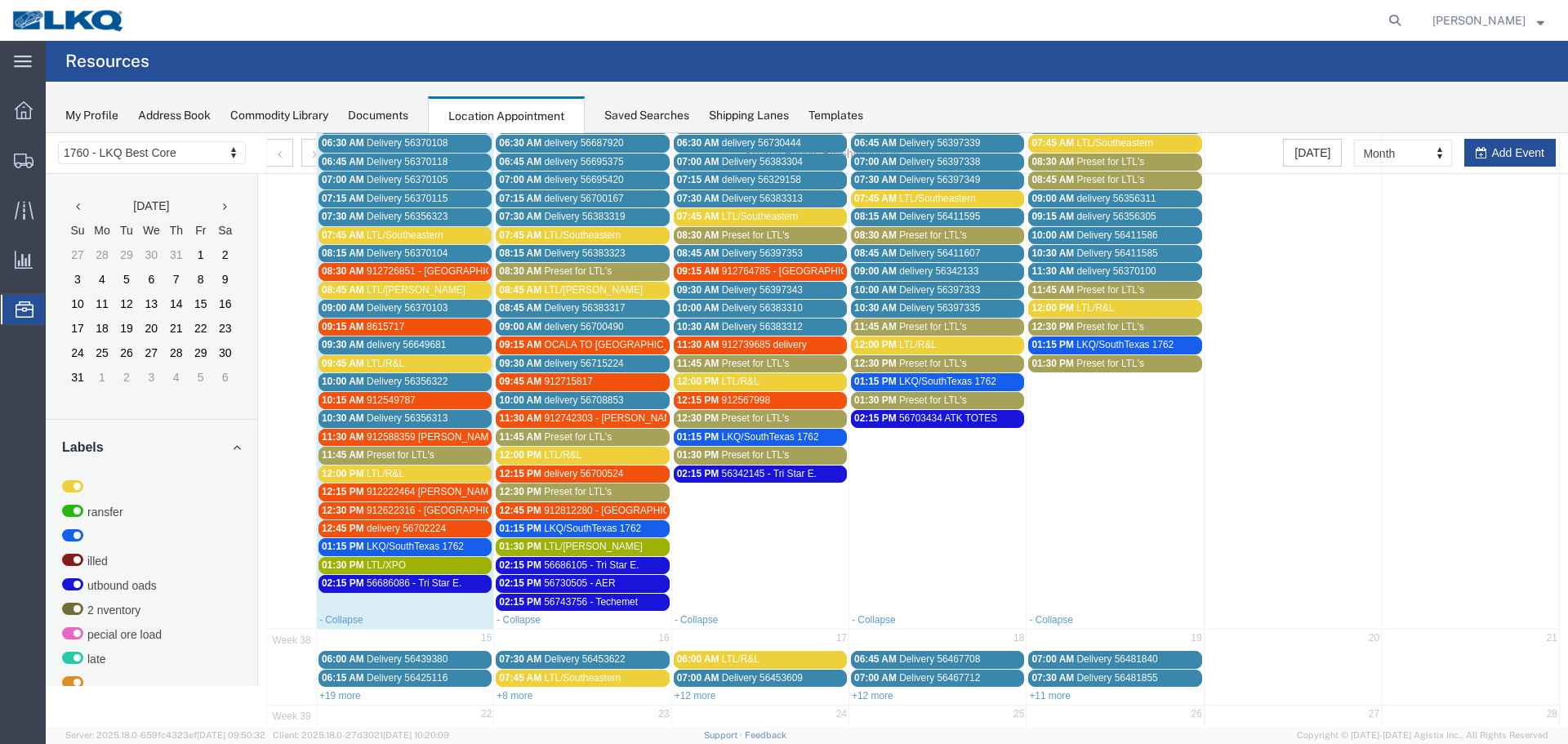
scroll to position [163, 0]
